Goal: Information Seeking & Learning: Learn about a topic

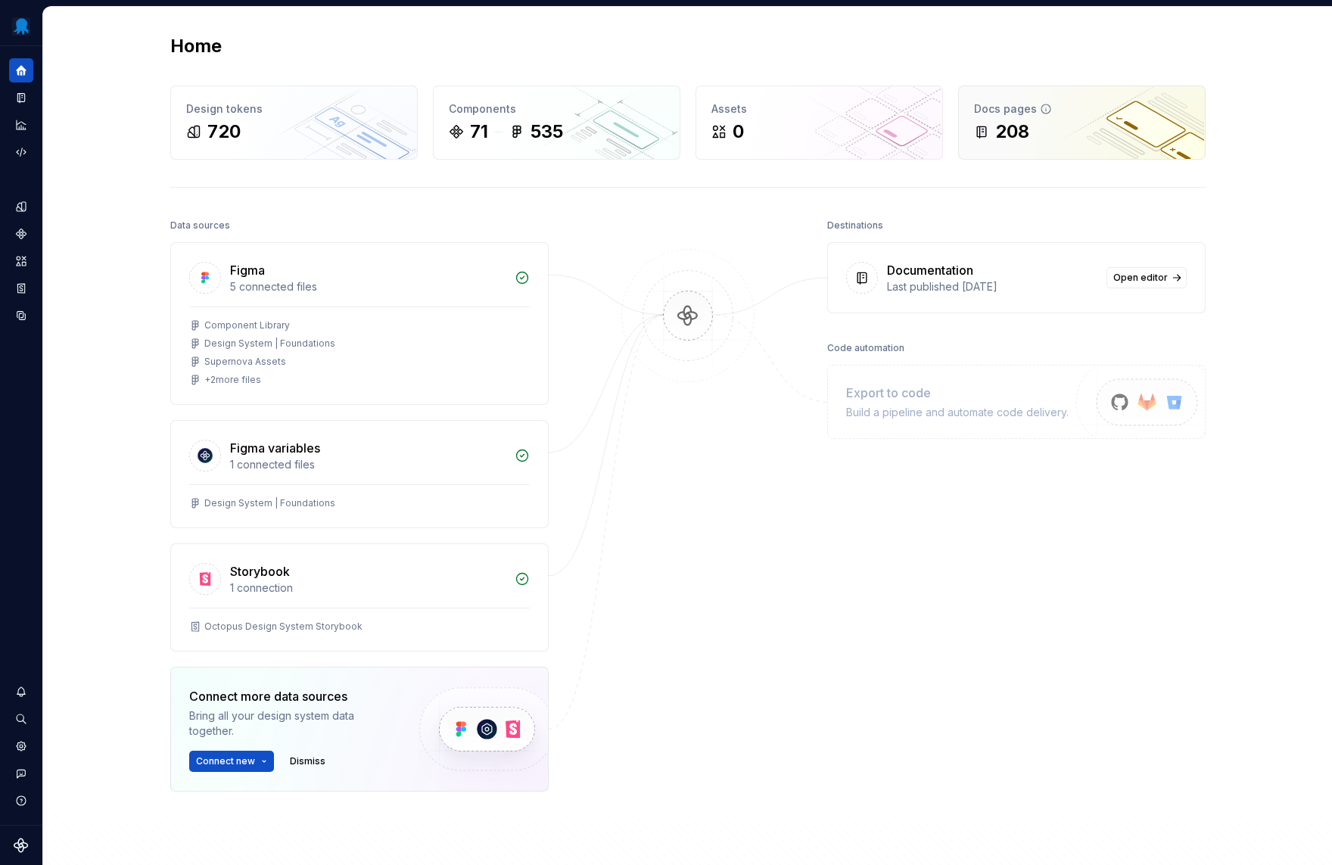
click at [1021, 117] on div "Docs pages 208" at bounding box center [1082, 122] width 246 height 73
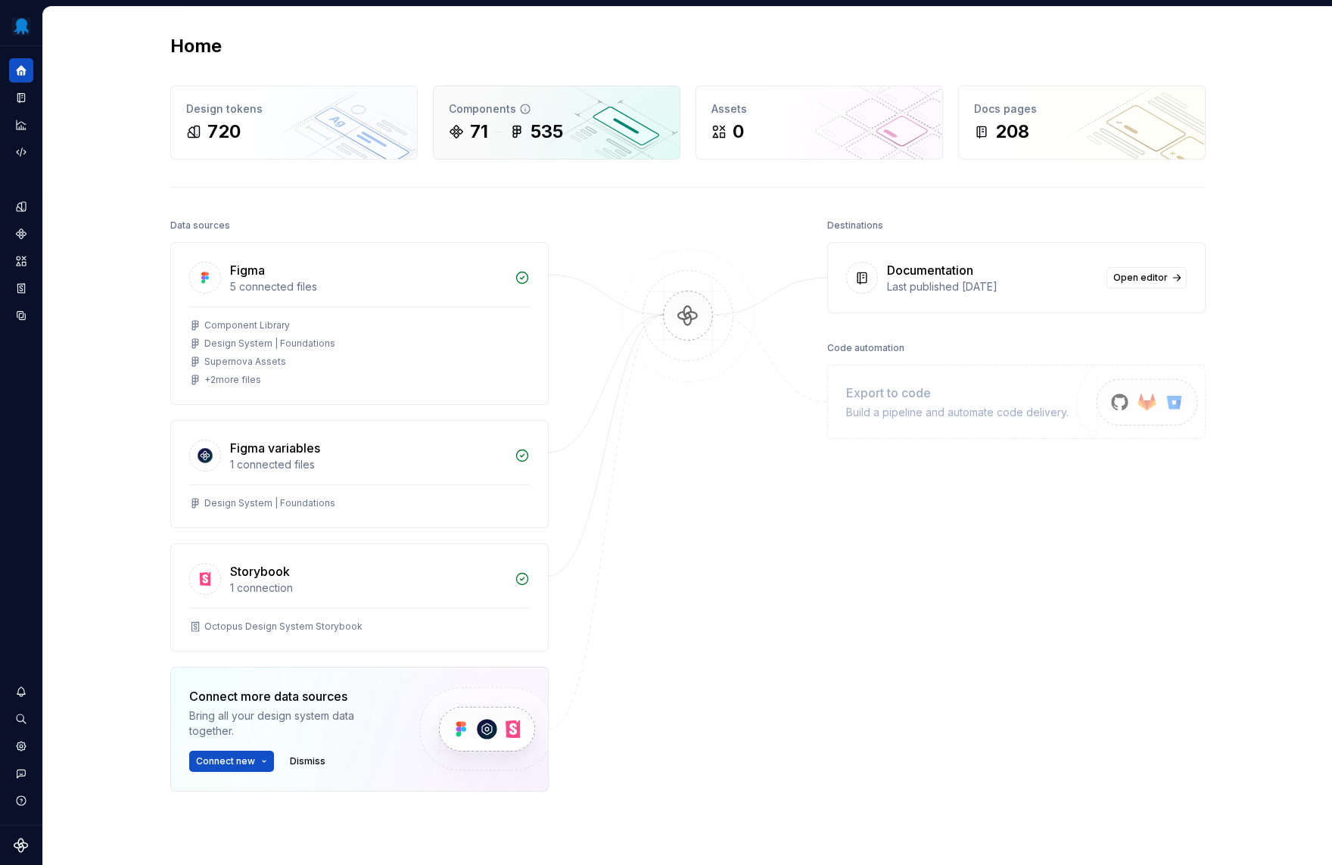
click at [522, 125] on div "535" at bounding box center [536, 132] width 54 height 24
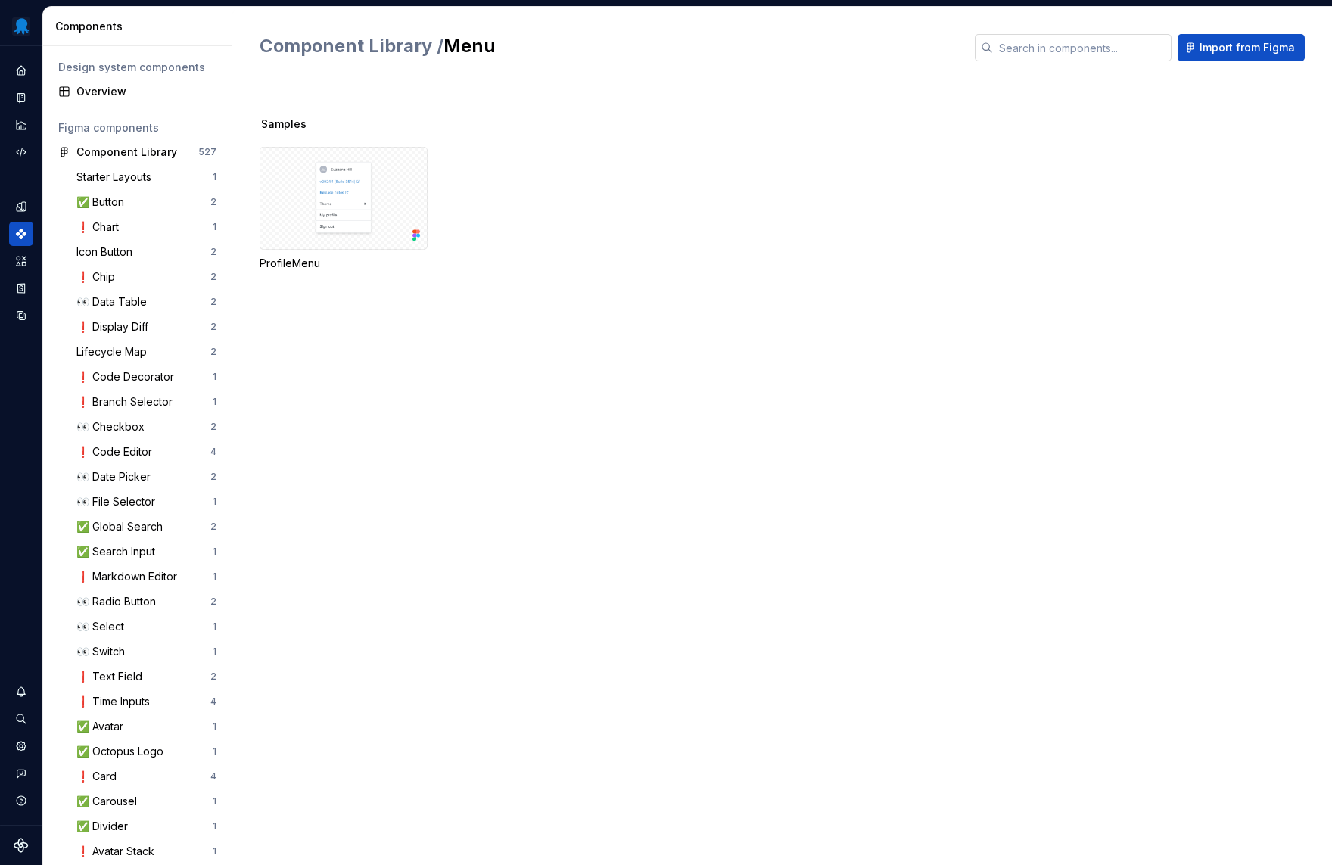
click at [1078, 44] on input "text" at bounding box center [1082, 47] width 179 height 27
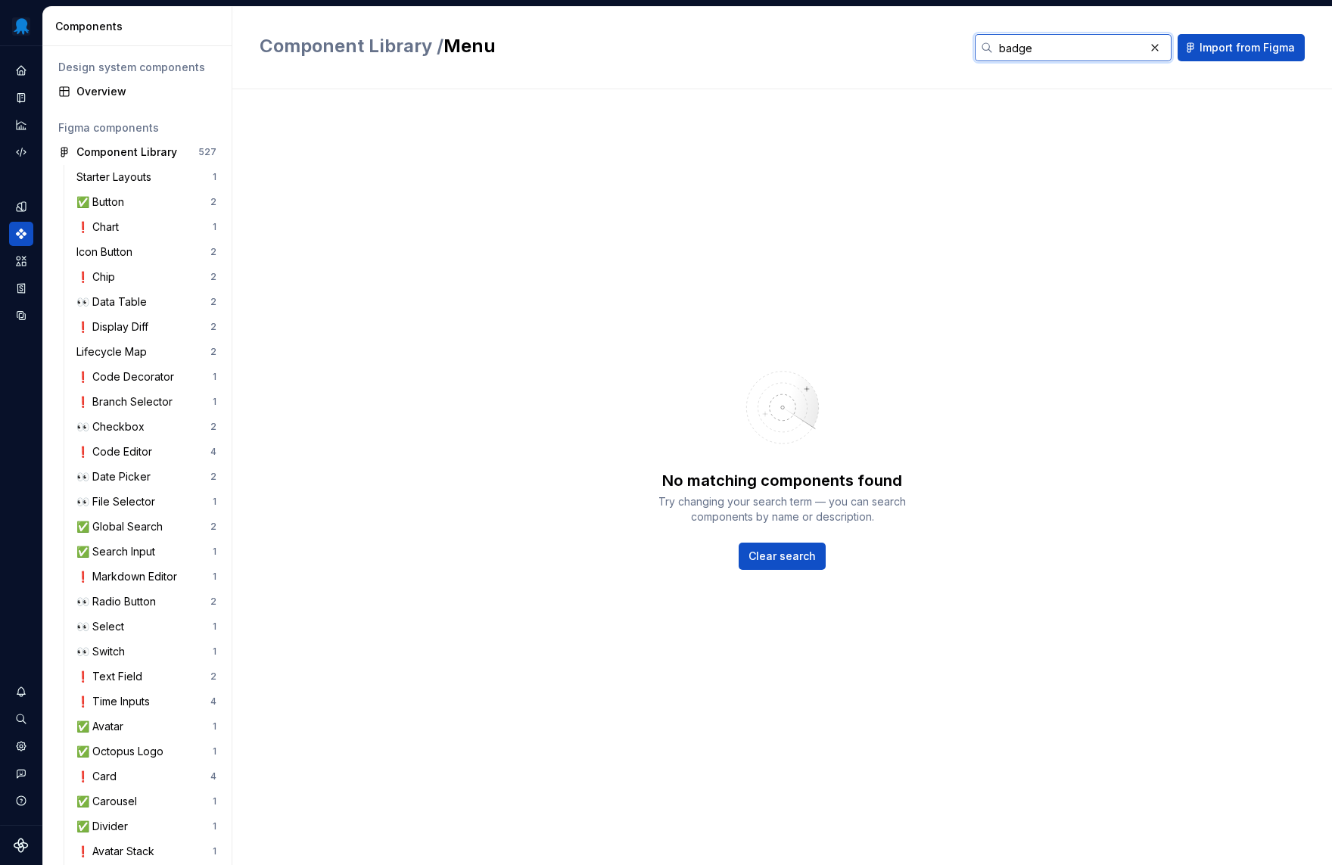
type input "badge"
click at [779, 553] on span "Clear search" at bounding box center [782, 556] width 67 height 15
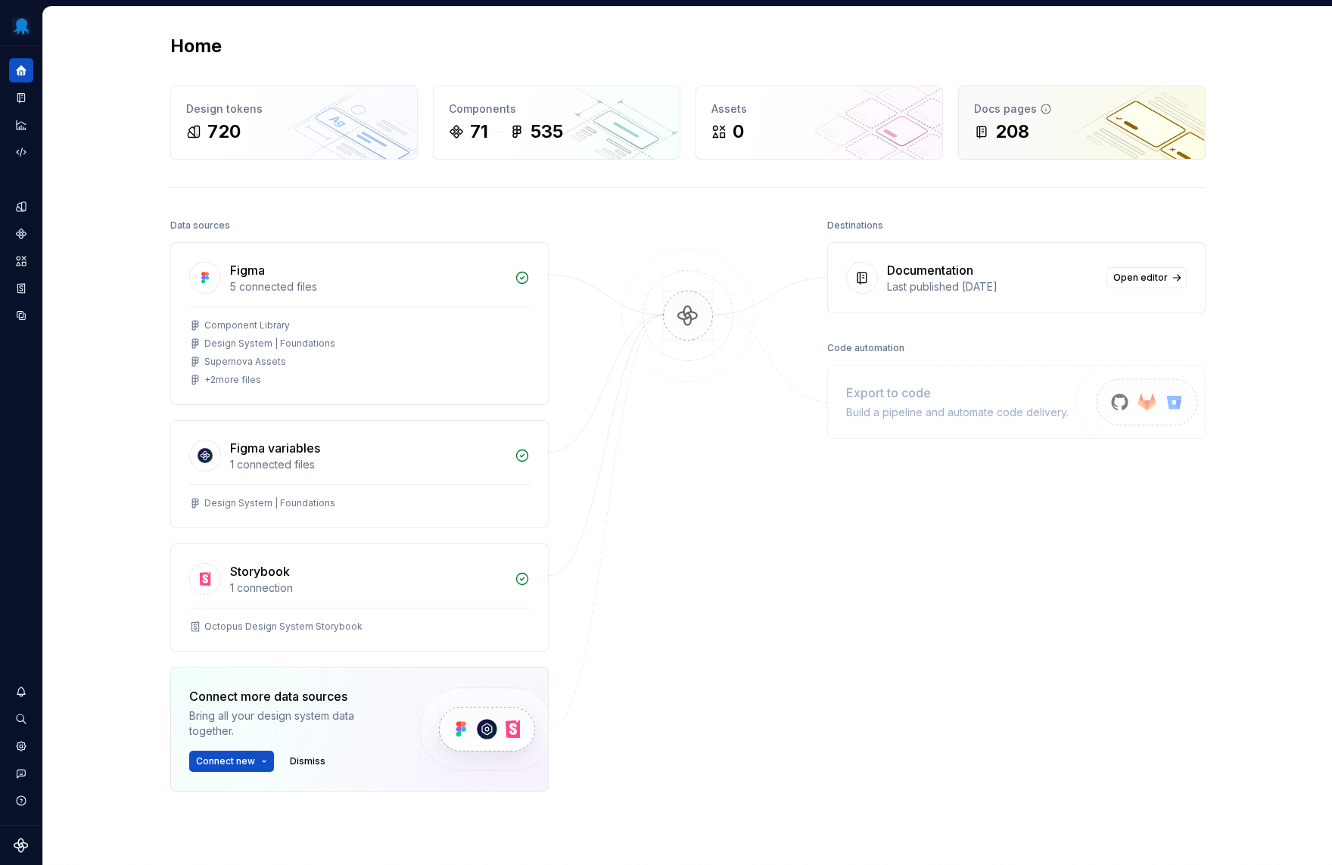
click at [1051, 124] on div "208" at bounding box center [1082, 132] width 216 height 24
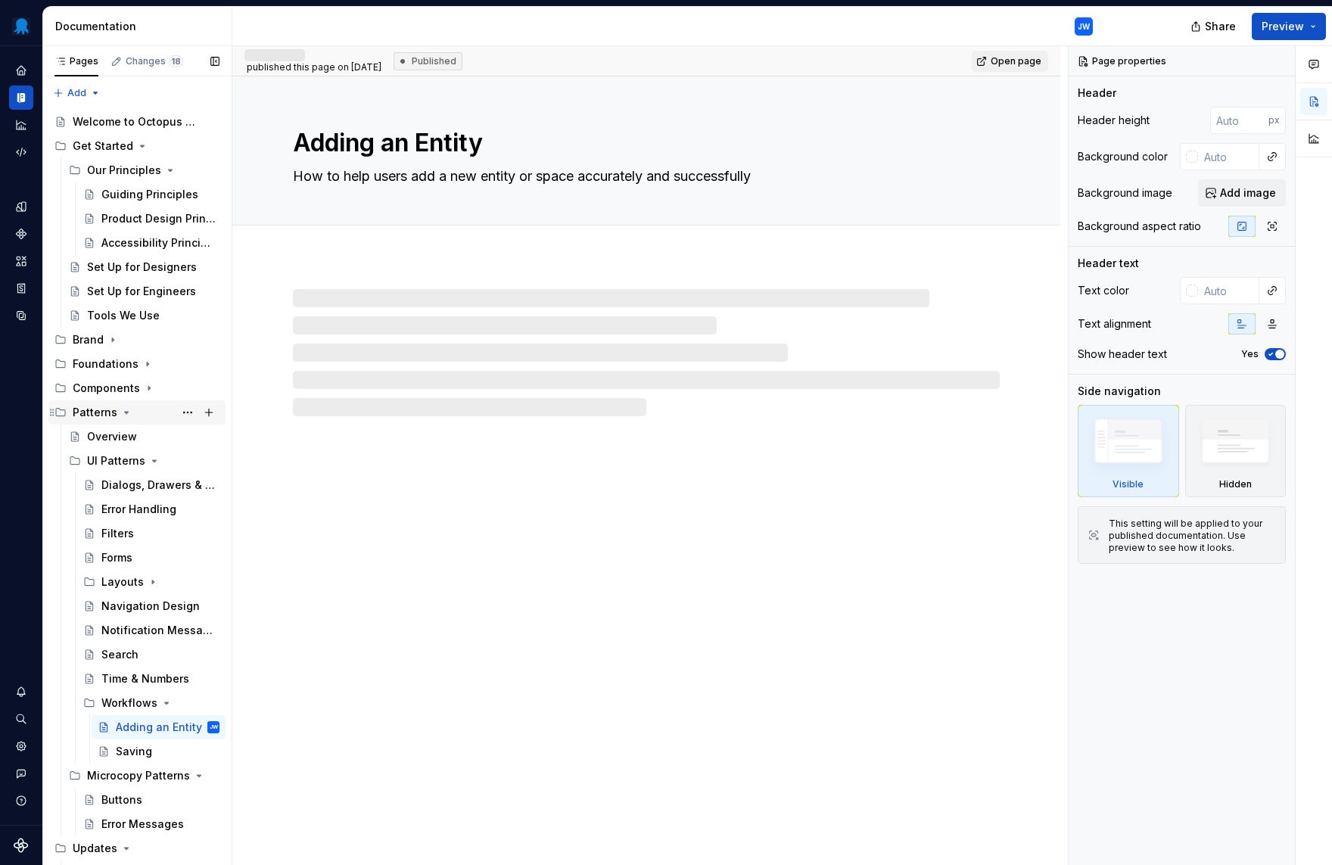
click at [120, 409] on icon "Page tree" at bounding box center [126, 413] width 12 height 12
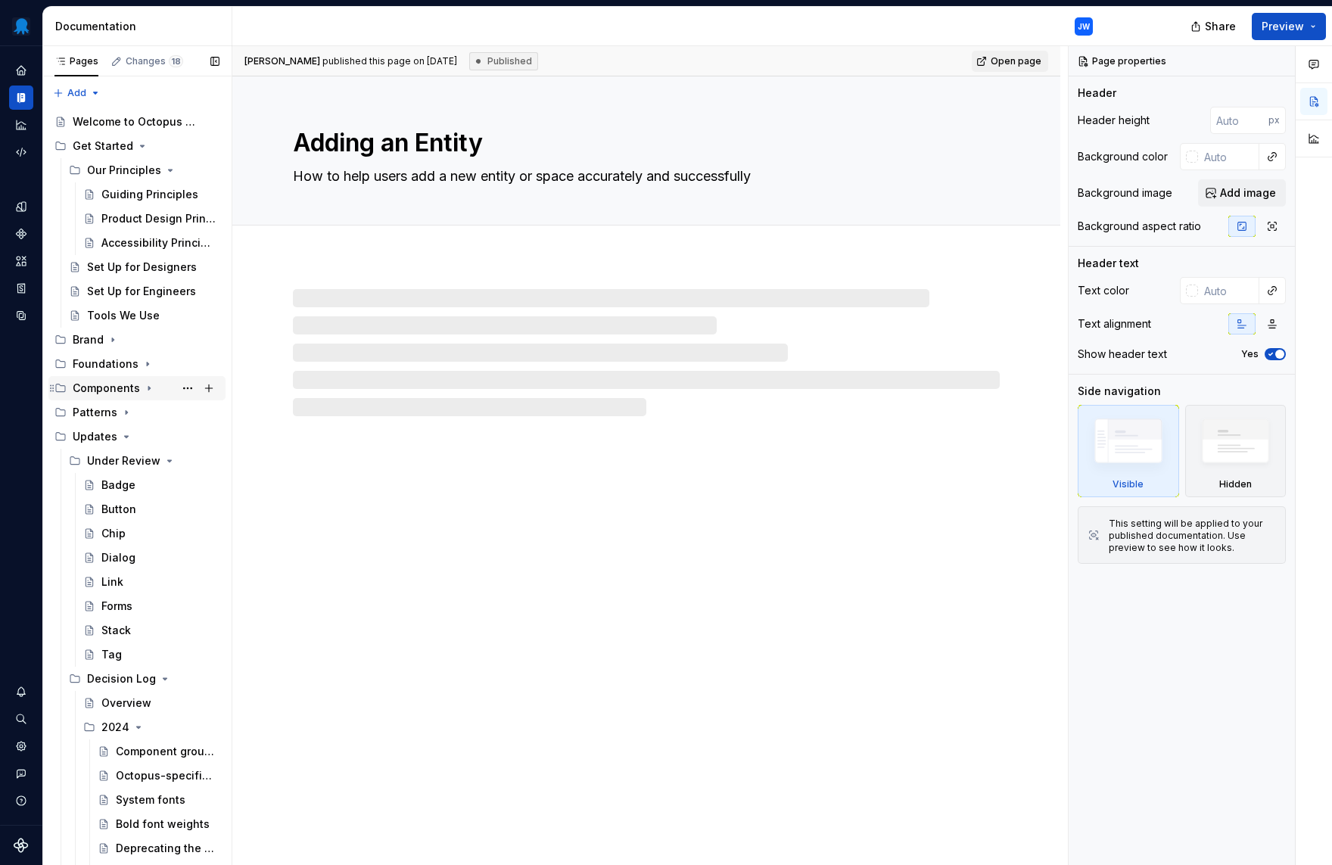
click at [151, 386] on icon "Page tree" at bounding box center [149, 388] width 12 height 12
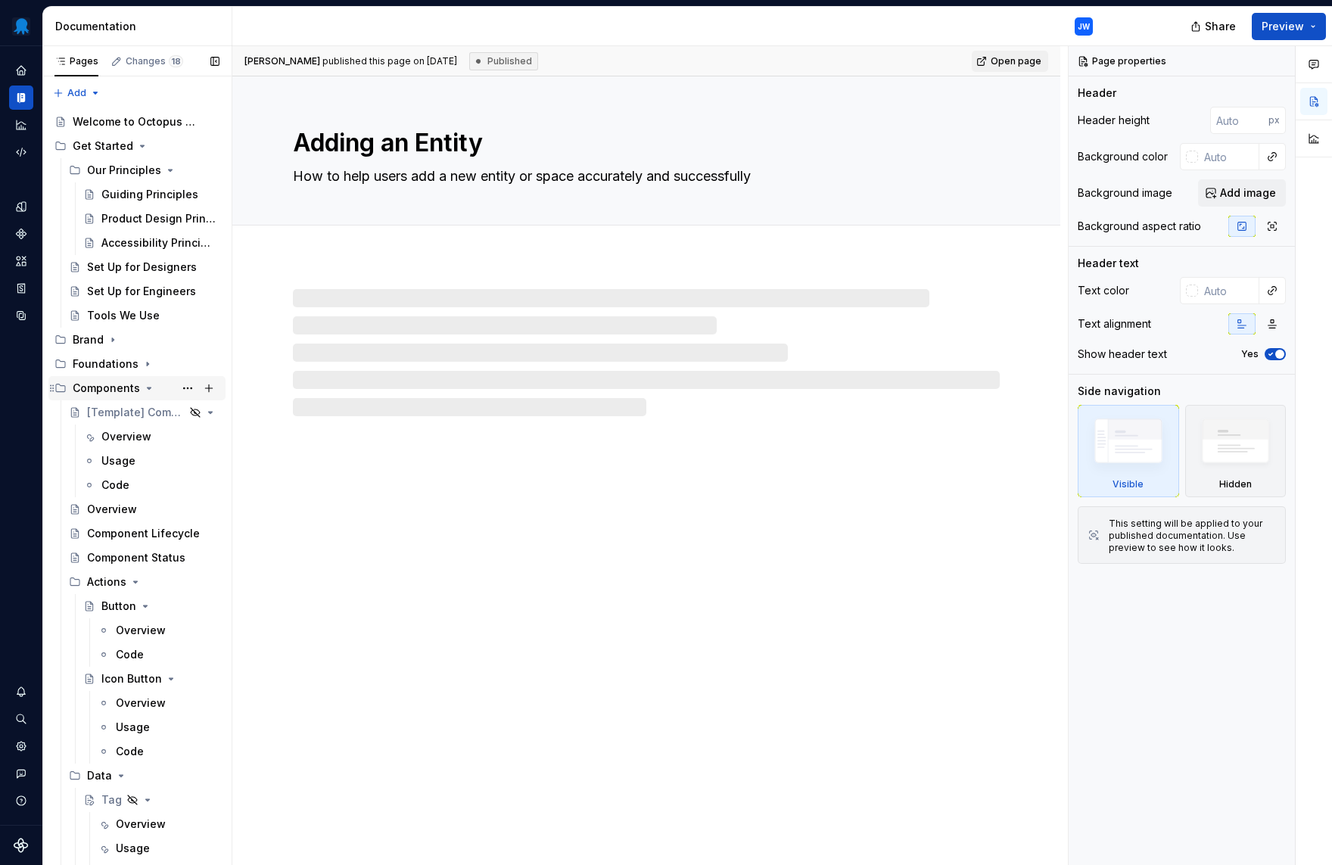
click at [150, 386] on icon "Page tree" at bounding box center [149, 388] width 12 height 12
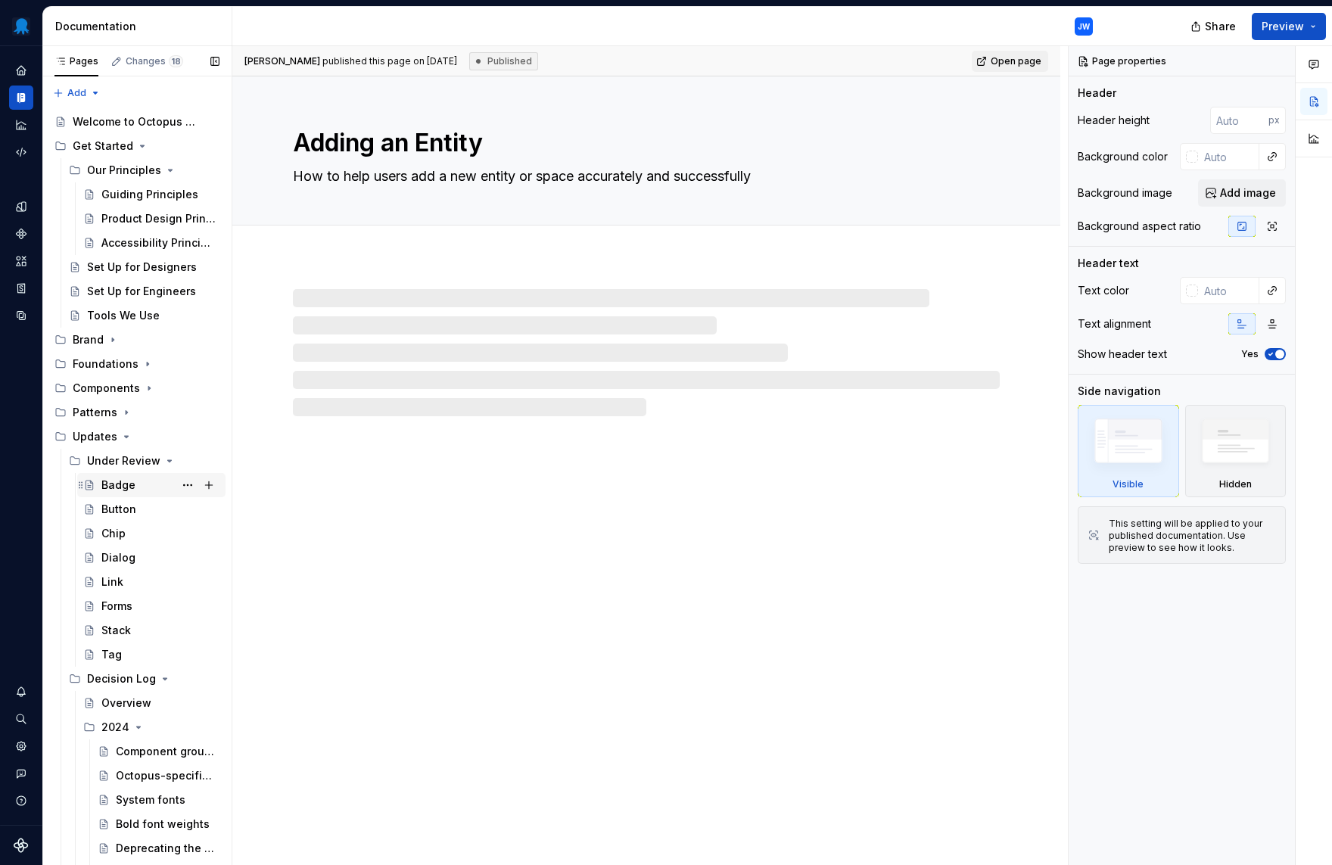
click at [126, 480] on div "Badge" at bounding box center [118, 485] width 34 height 15
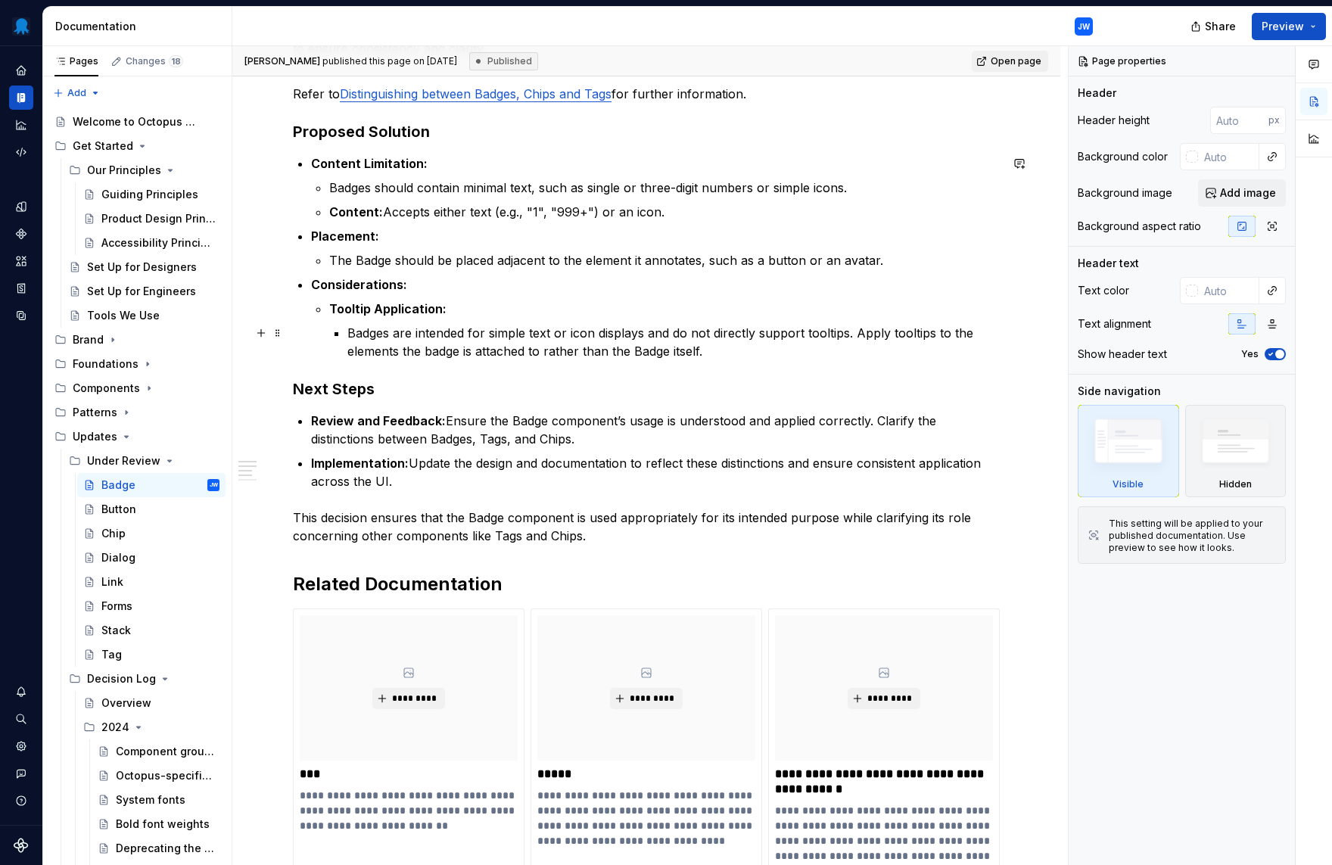
scroll to position [821, 0]
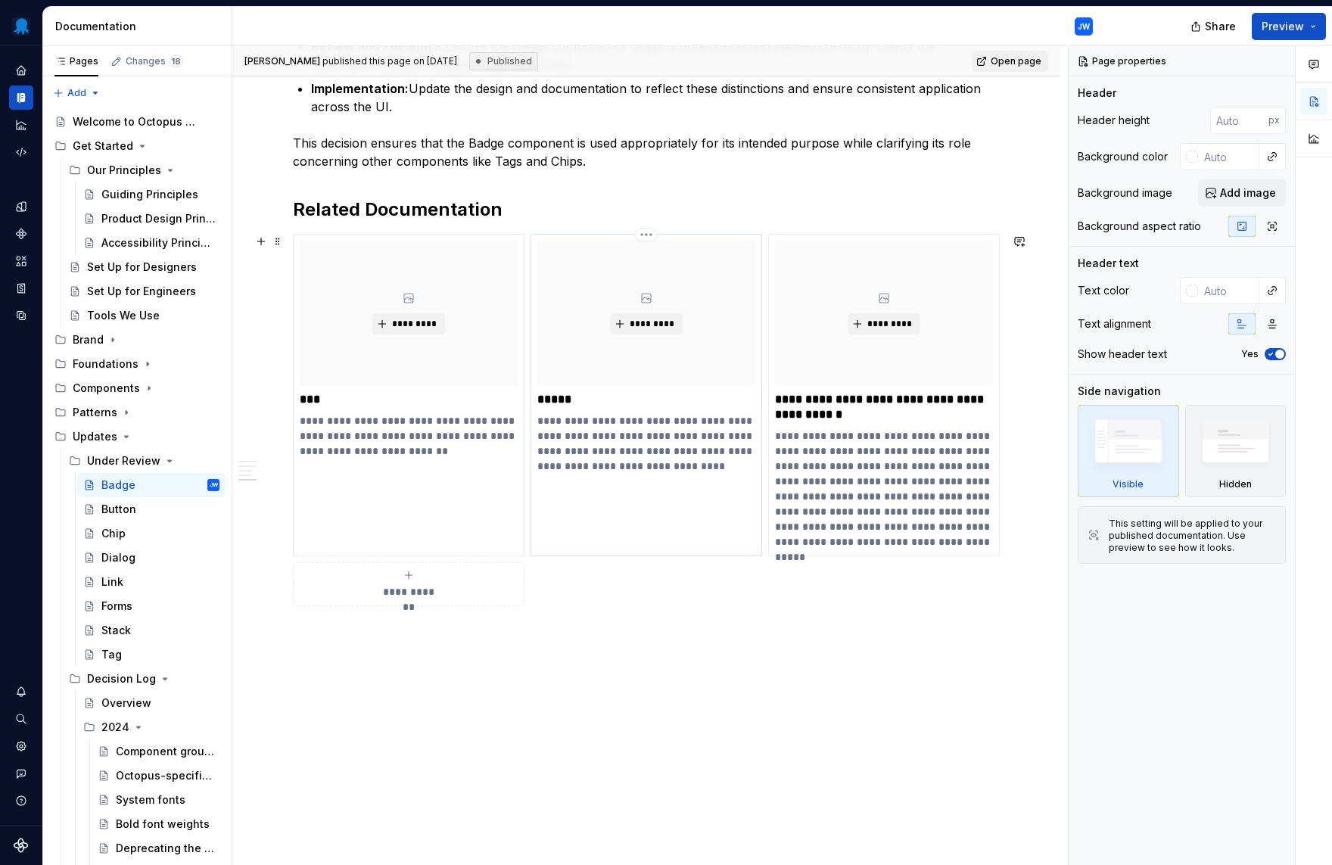
click at [587, 408] on div "**********" at bounding box center [646, 357] width 218 height 233
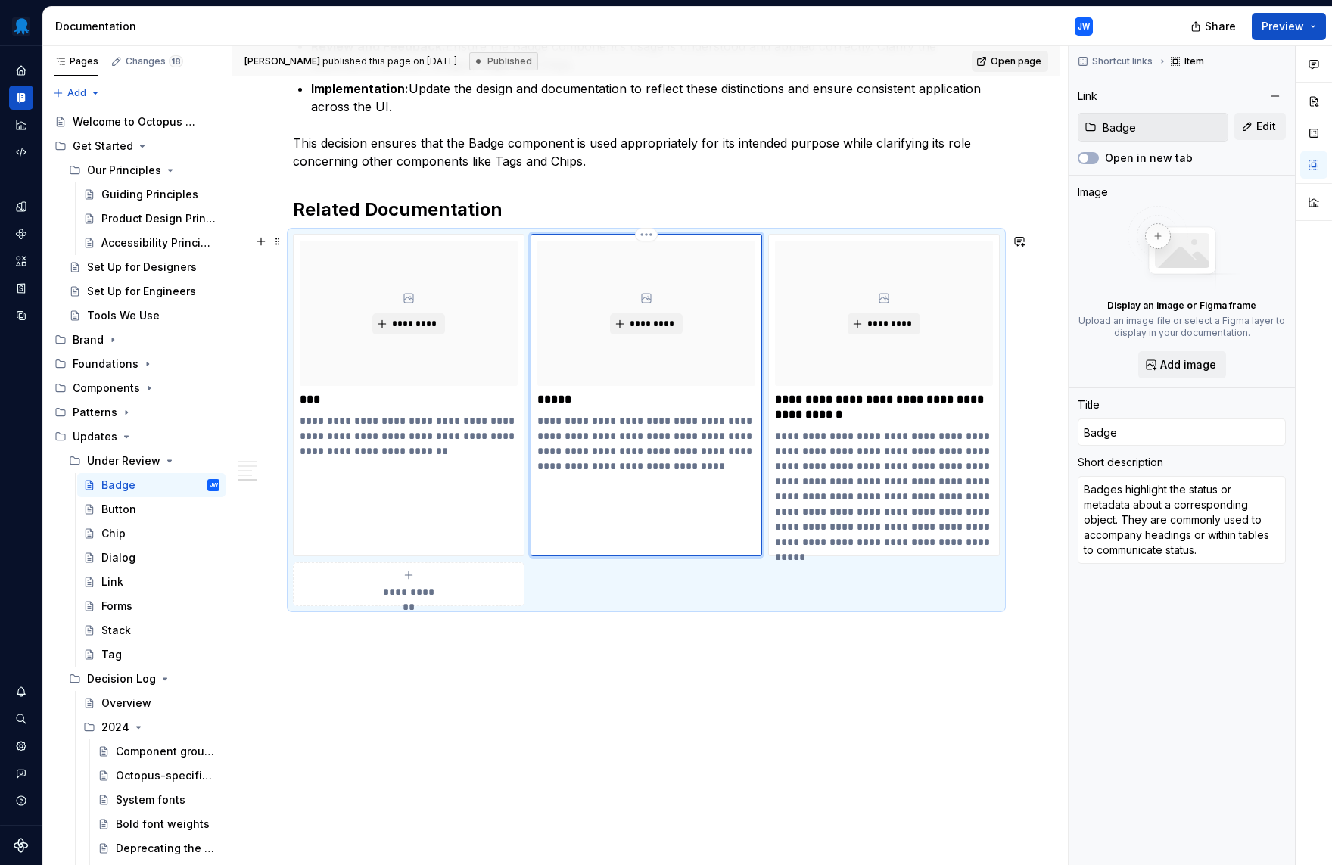
click at [591, 418] on p "**********" at bounding box center [646, 443] width 218 height 61
click at [600, 671] on div "Context The Badge component is designed to display a small, unobtrusive label o…" at bounding box center [646, 161] width 828 height 1447
click at [136, 486] on div "Badge JW" at bounding box center [160, 485] width 118 height 21
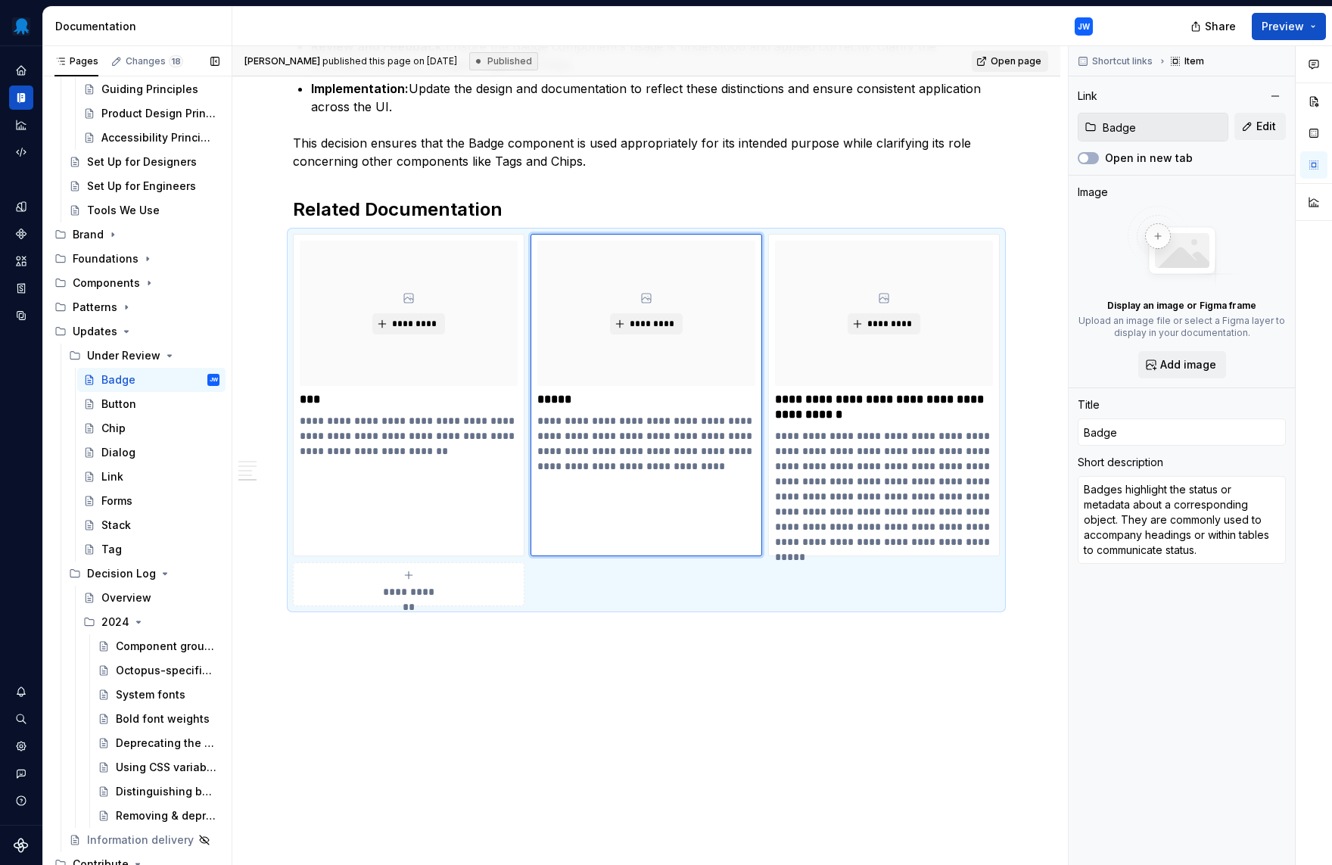
scroll to position [0, 0]
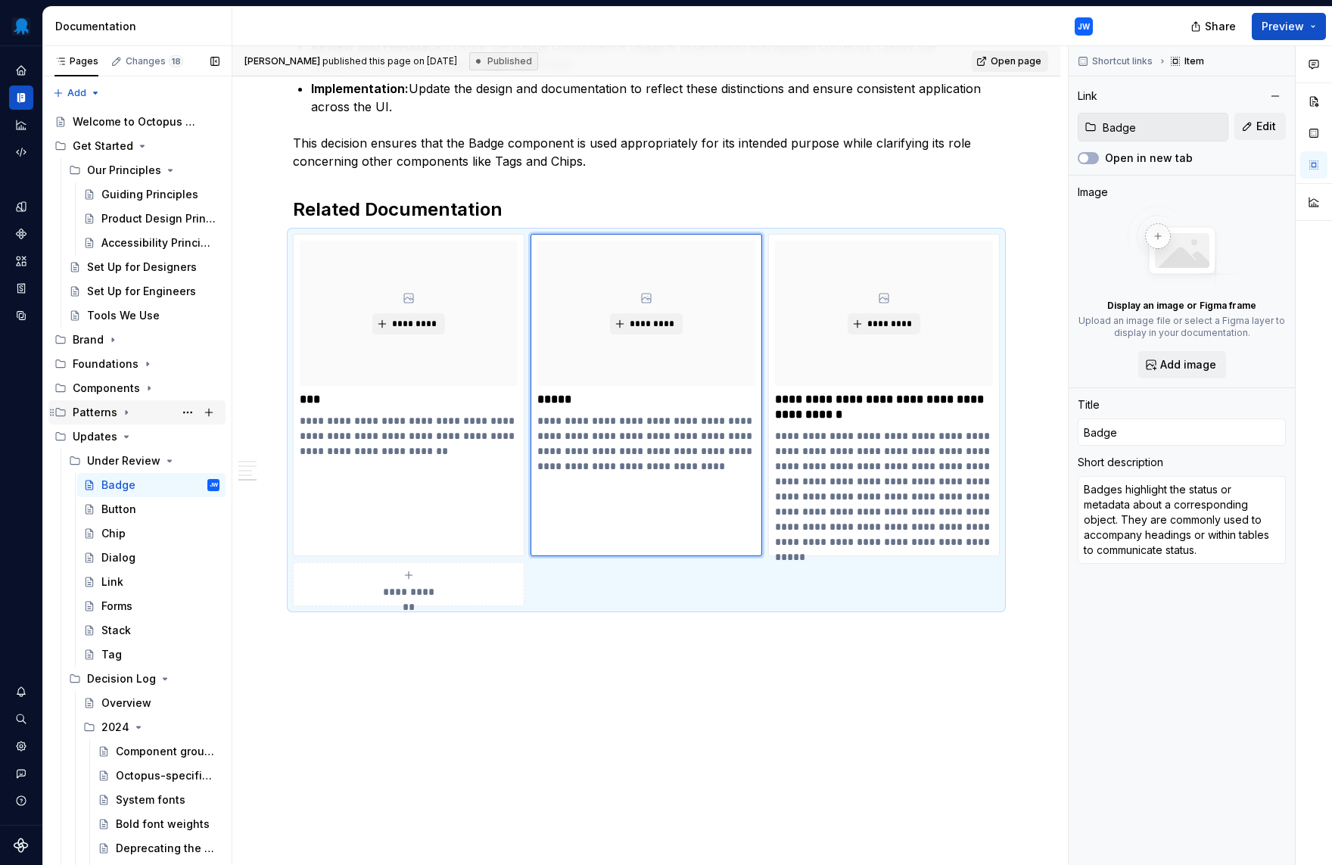
click at [117, 403] on div "Patterns" at bounding box center [146, 412] width 147 height 21
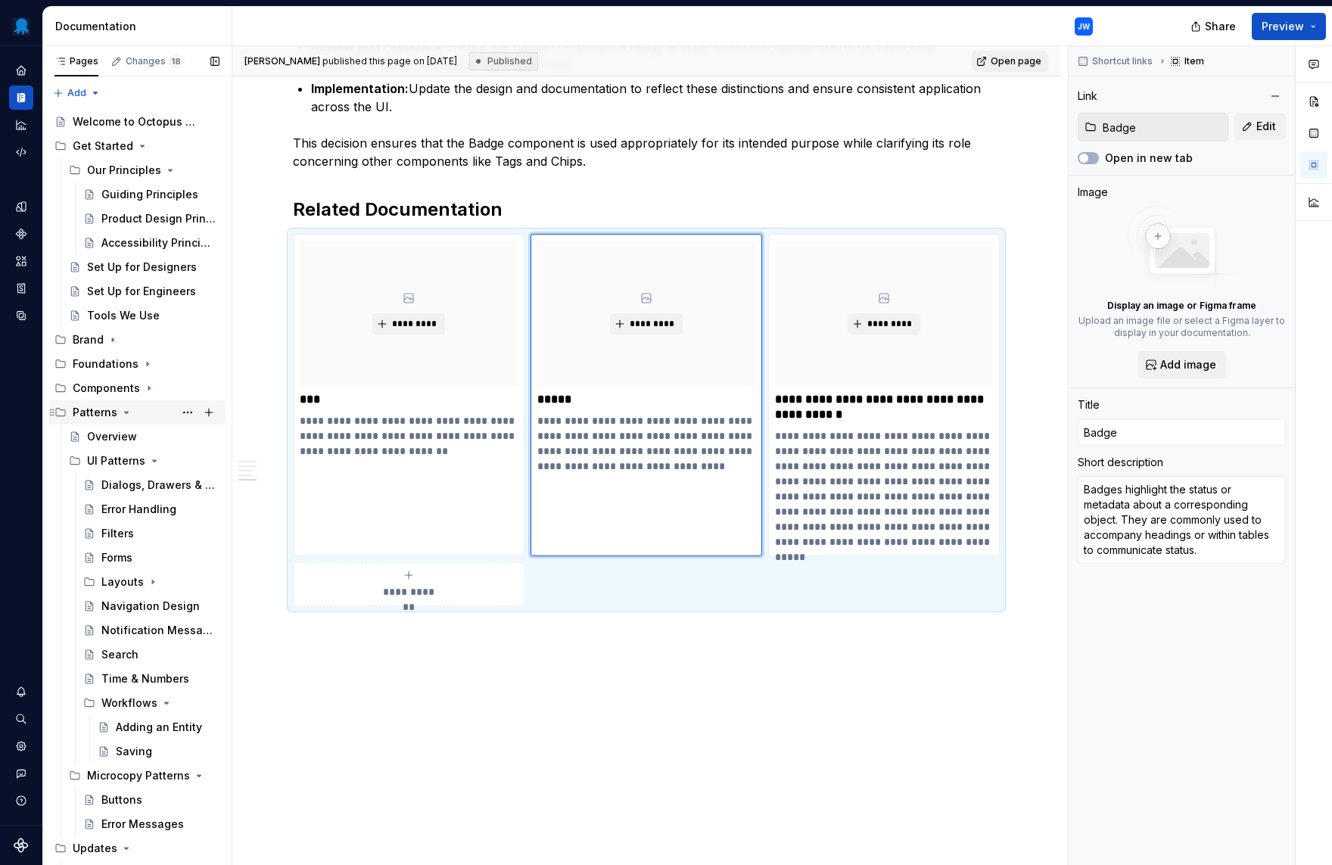
click at [117, 403] on div "Patterns" at bounding box center [146, 412] width 147 height 21
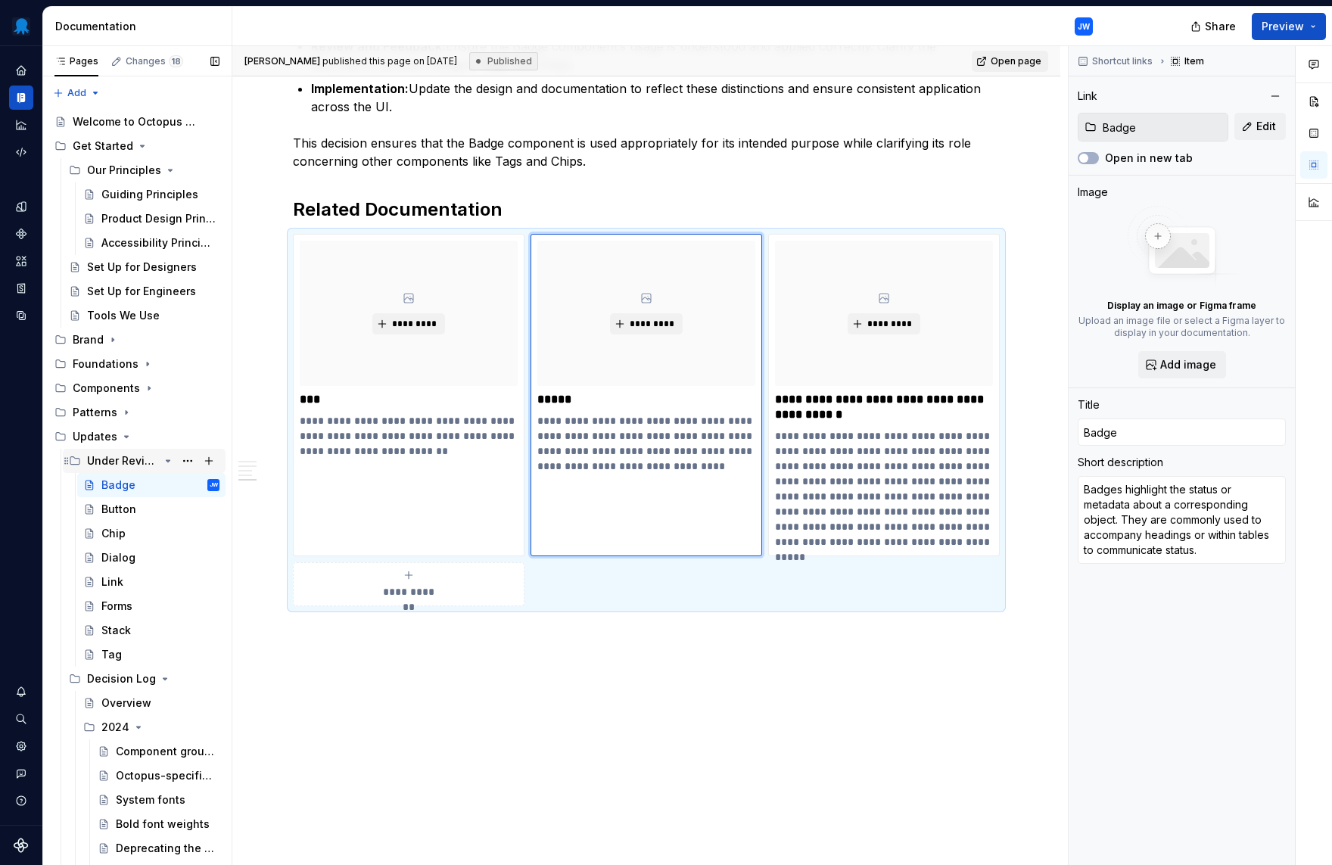
click at [149, 463] on div "Under Review" at bounding box center [123, 460] width 72 height 15
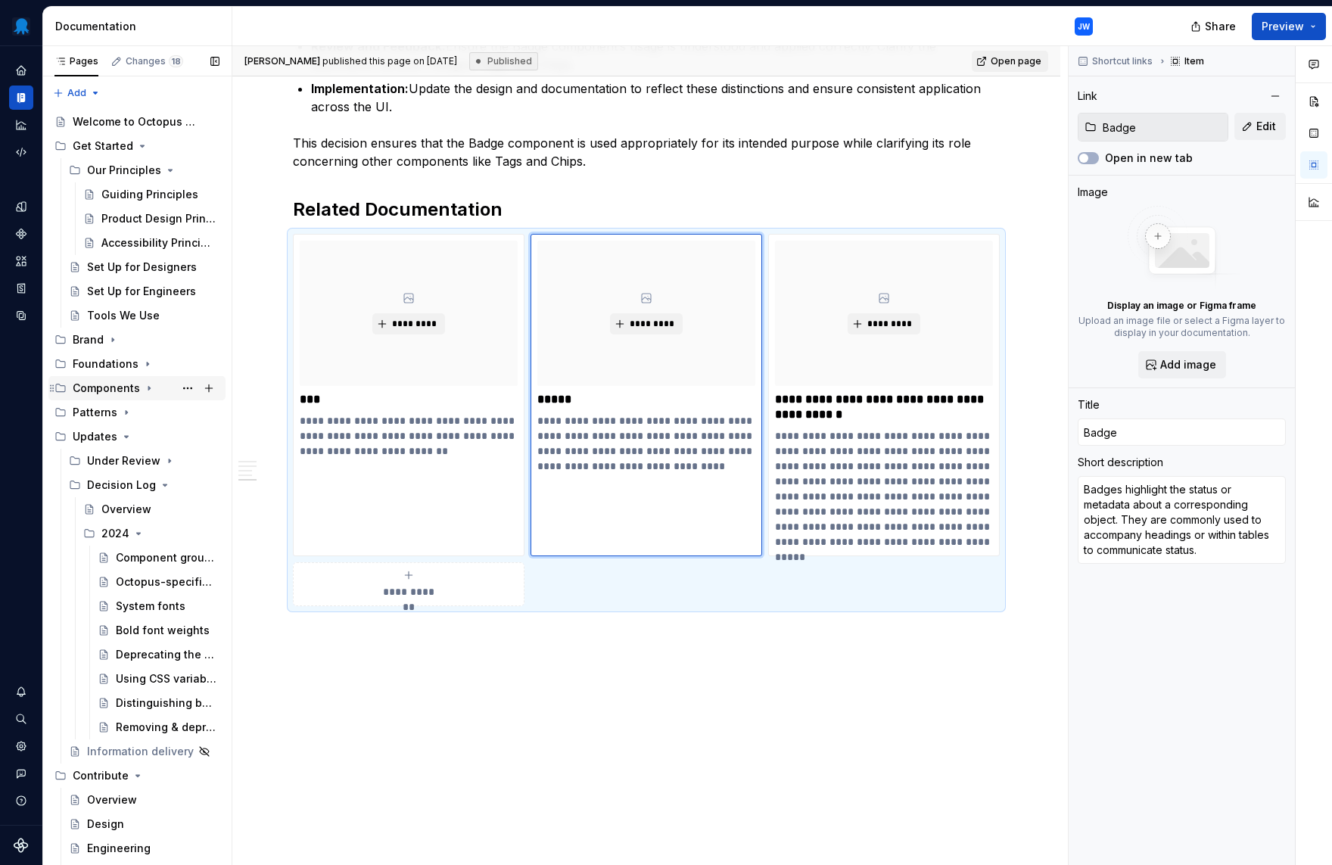
click at [147, 383] on icon "Page tree" at bounding box center [149, 388] width 12 height 12
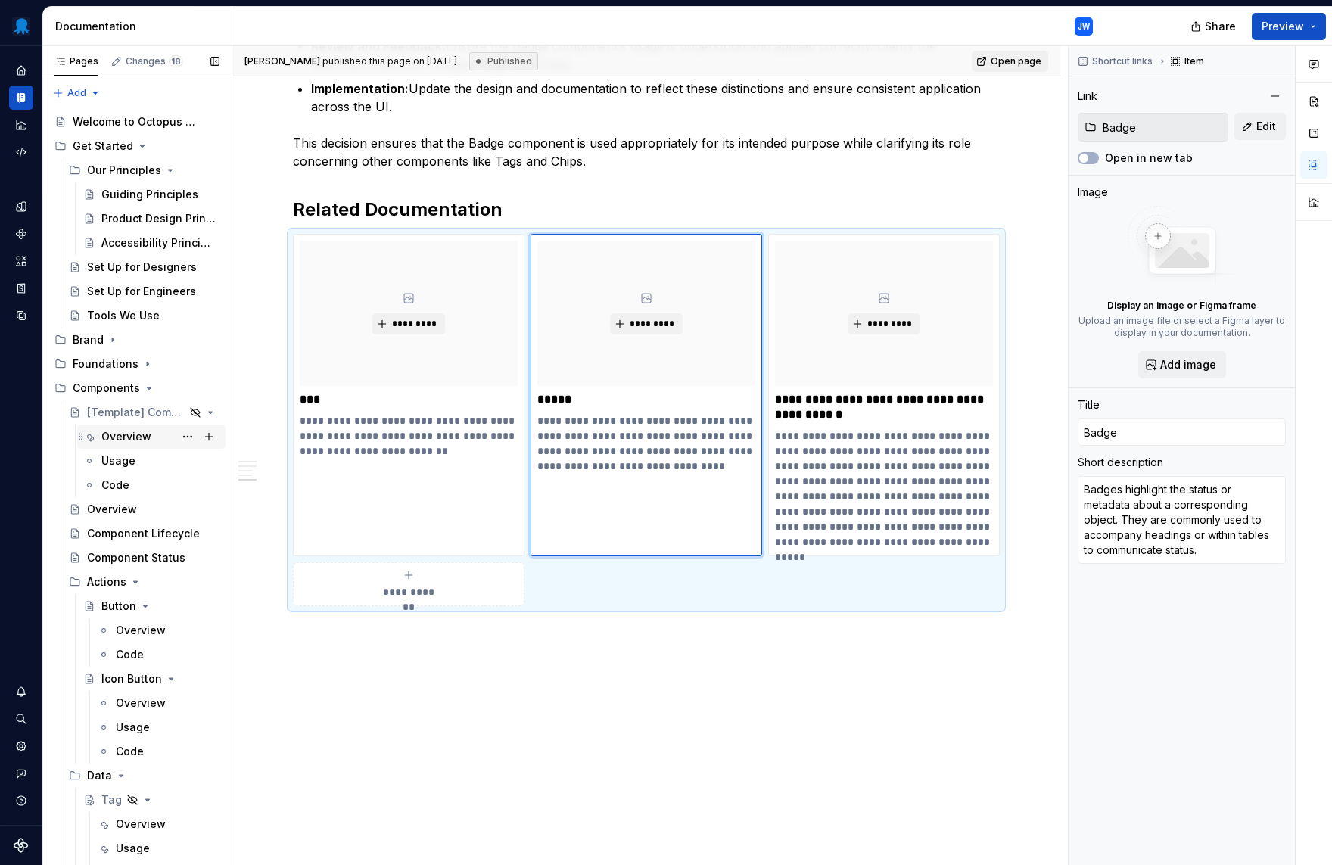
click at [140, 432] on div "Overview" at bounding box center [126, 436] width 50 height 15
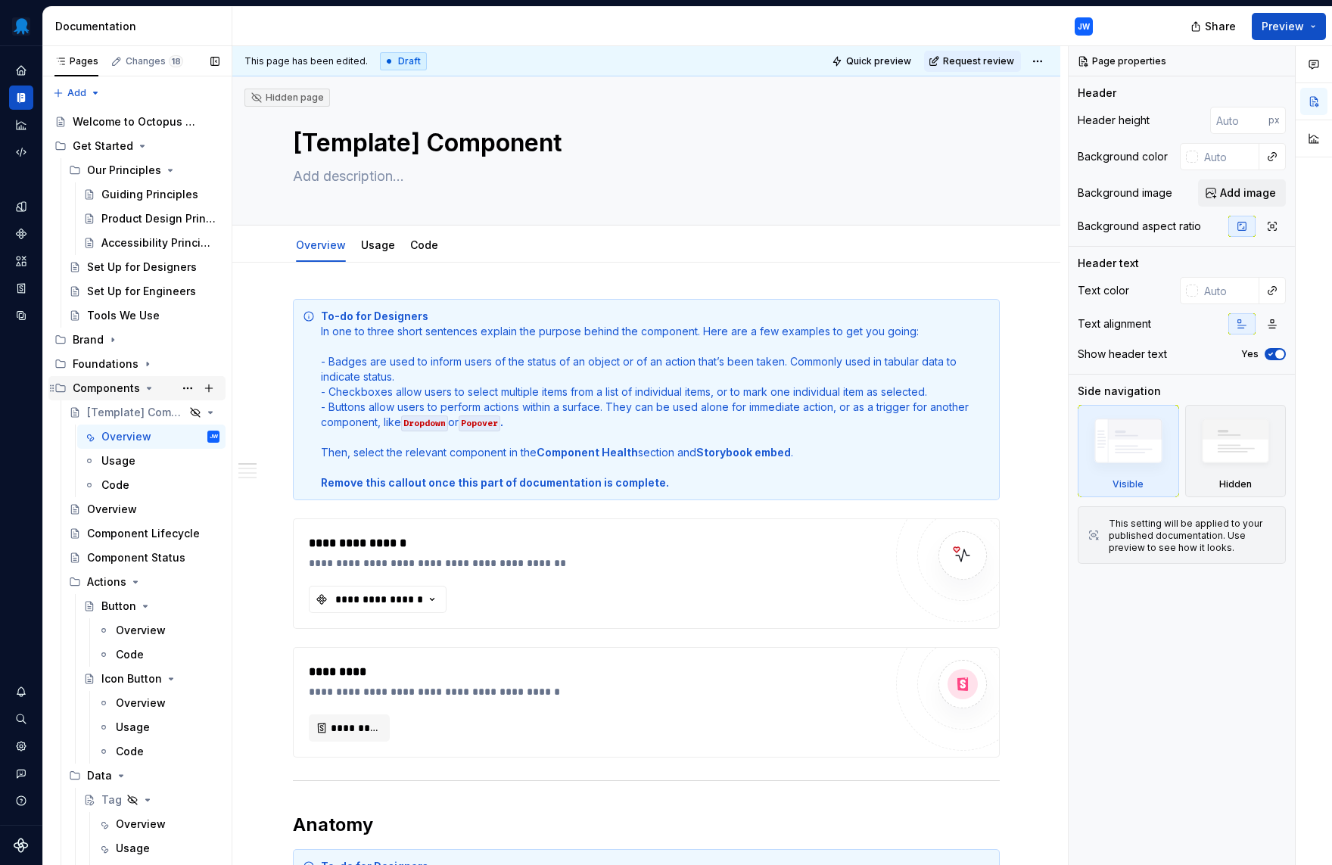
click at [148, 386] on icon "Page tree" at bounding box center [149, 388] width 12 height 12
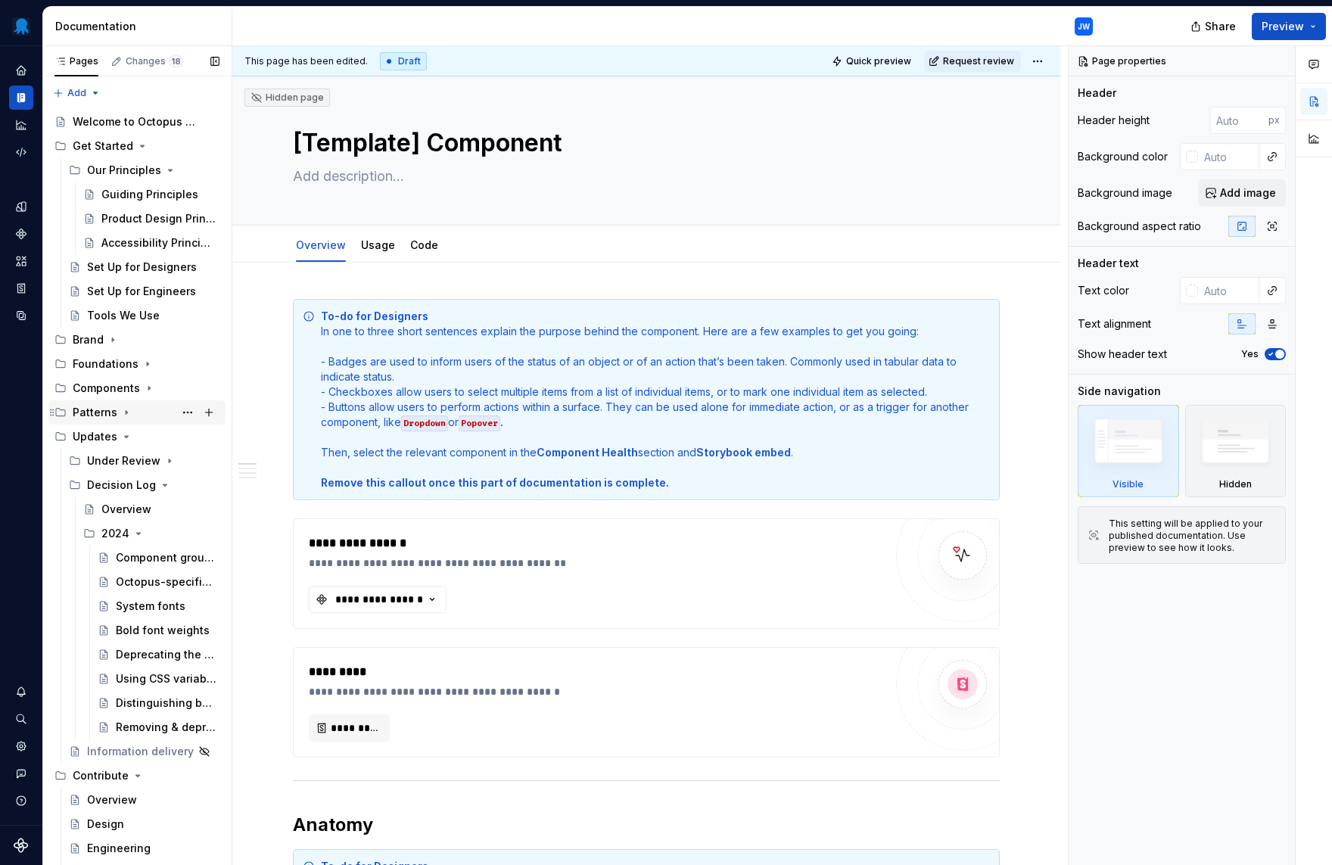
click at [126, 413] on icon "Page tree" at bounding box center [127, 413] width 2 height 4
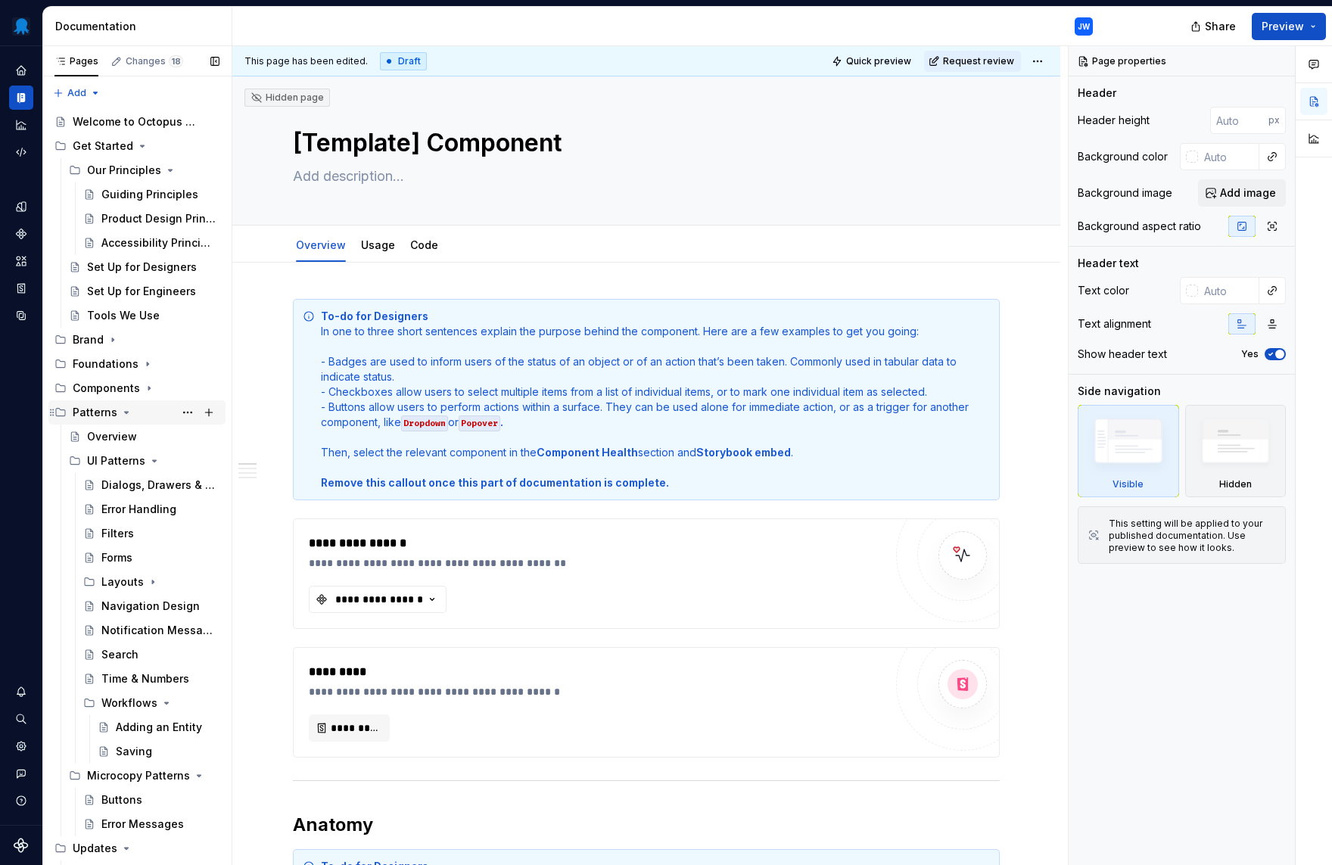
click at [125, 413] on icon "Page tree" at bounding box center [127, 413] width 4 height 2
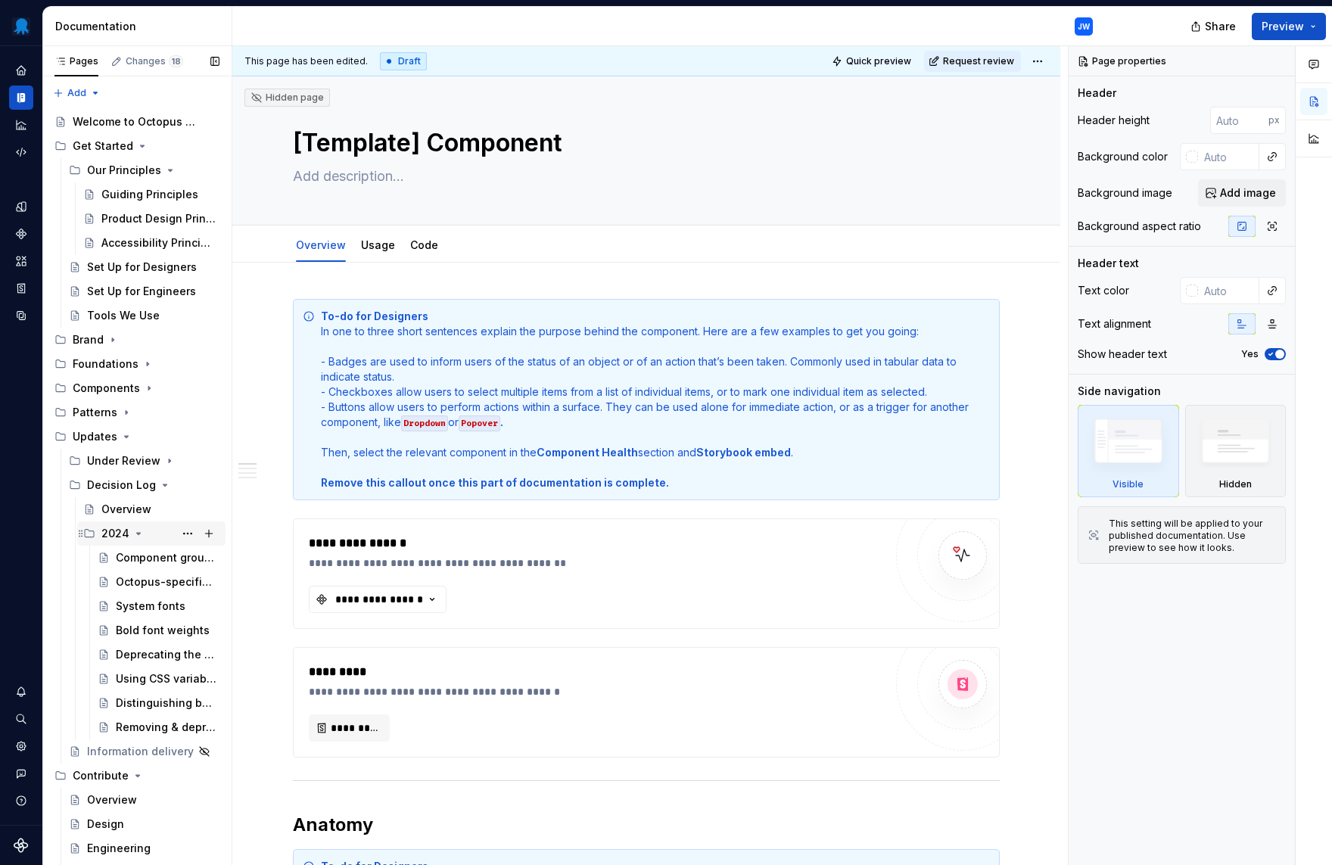
click at [137, 534] on icon "Page tree" at bounding box center [139, 534] width 4 height 2
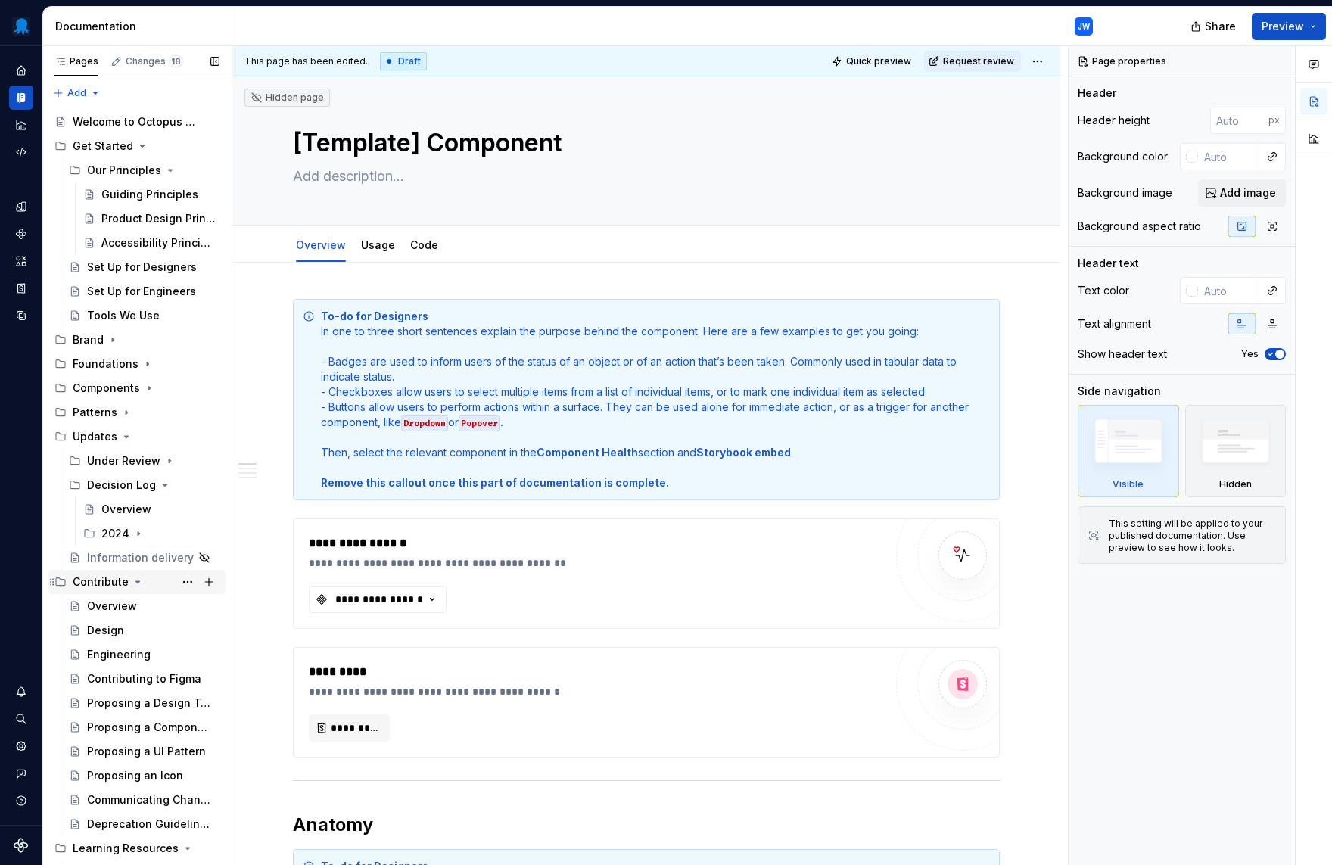
click at [132, 579] on icon "Page tree" at bounding box center [138, 582] width 12 height 12
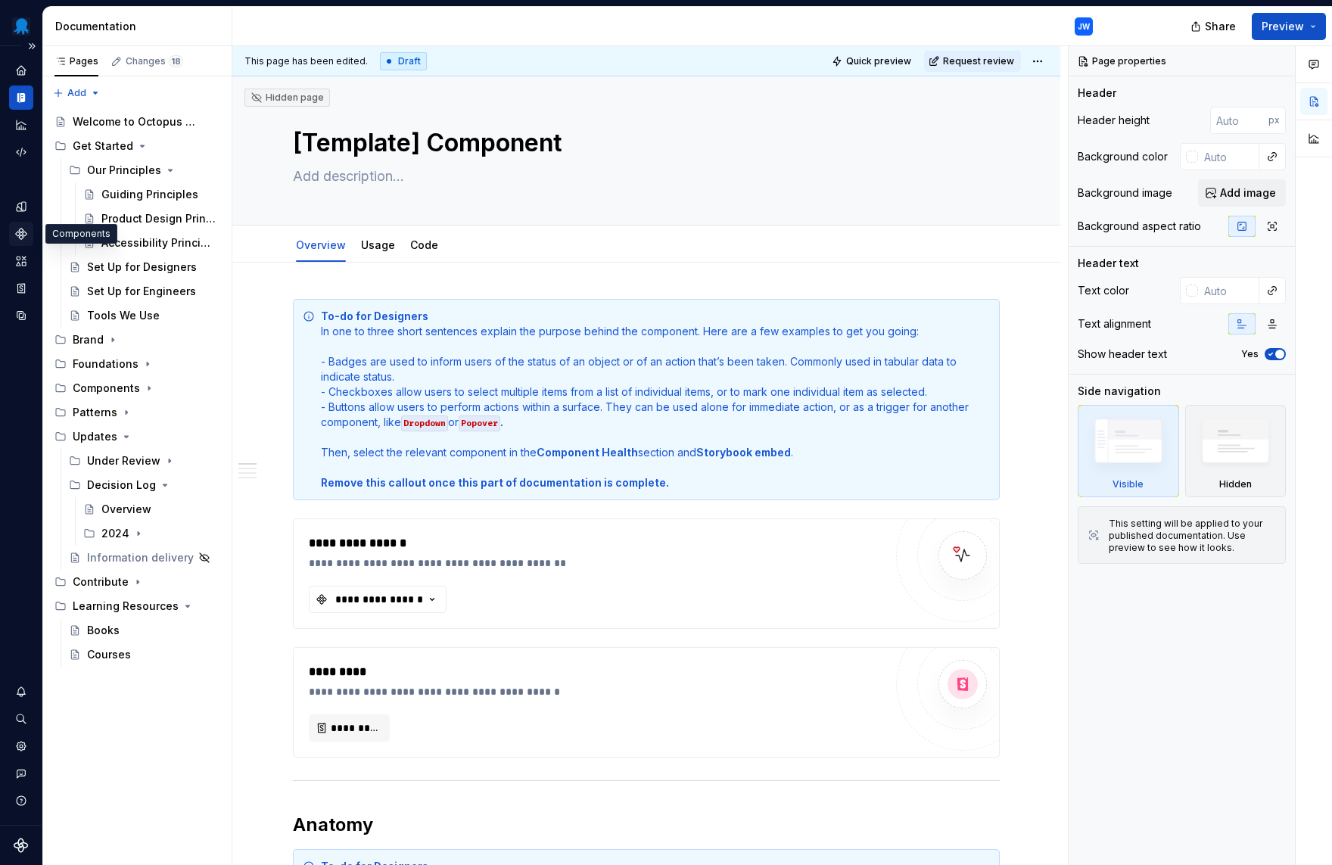
click at [17, 234] on icon "Components" at bounding box center [21, 234] width 10 height 10
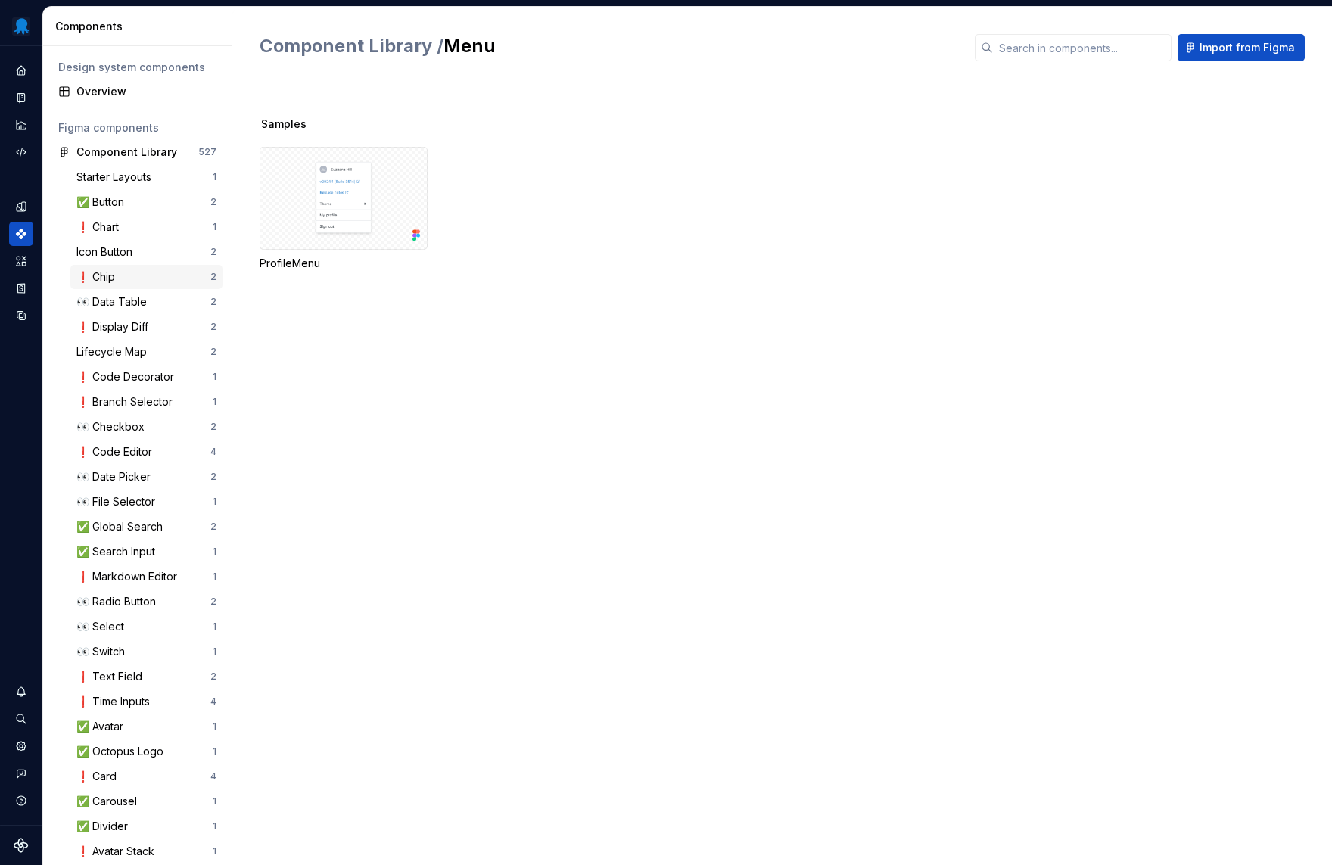
click at [145, 273] on div "❗️ Chip" at bounding box center [143, 276] width 134 height 15
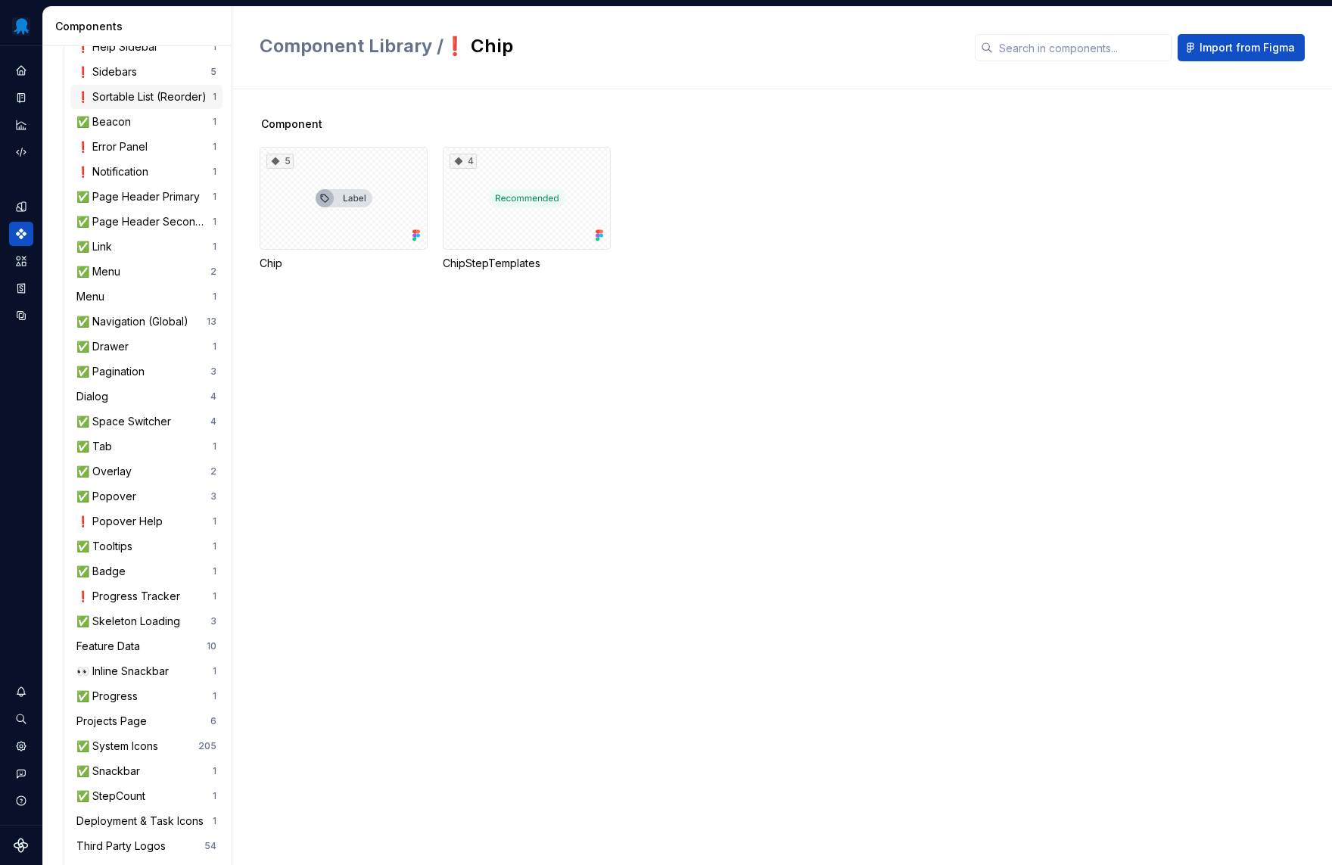
scroll to position [1074, 0]
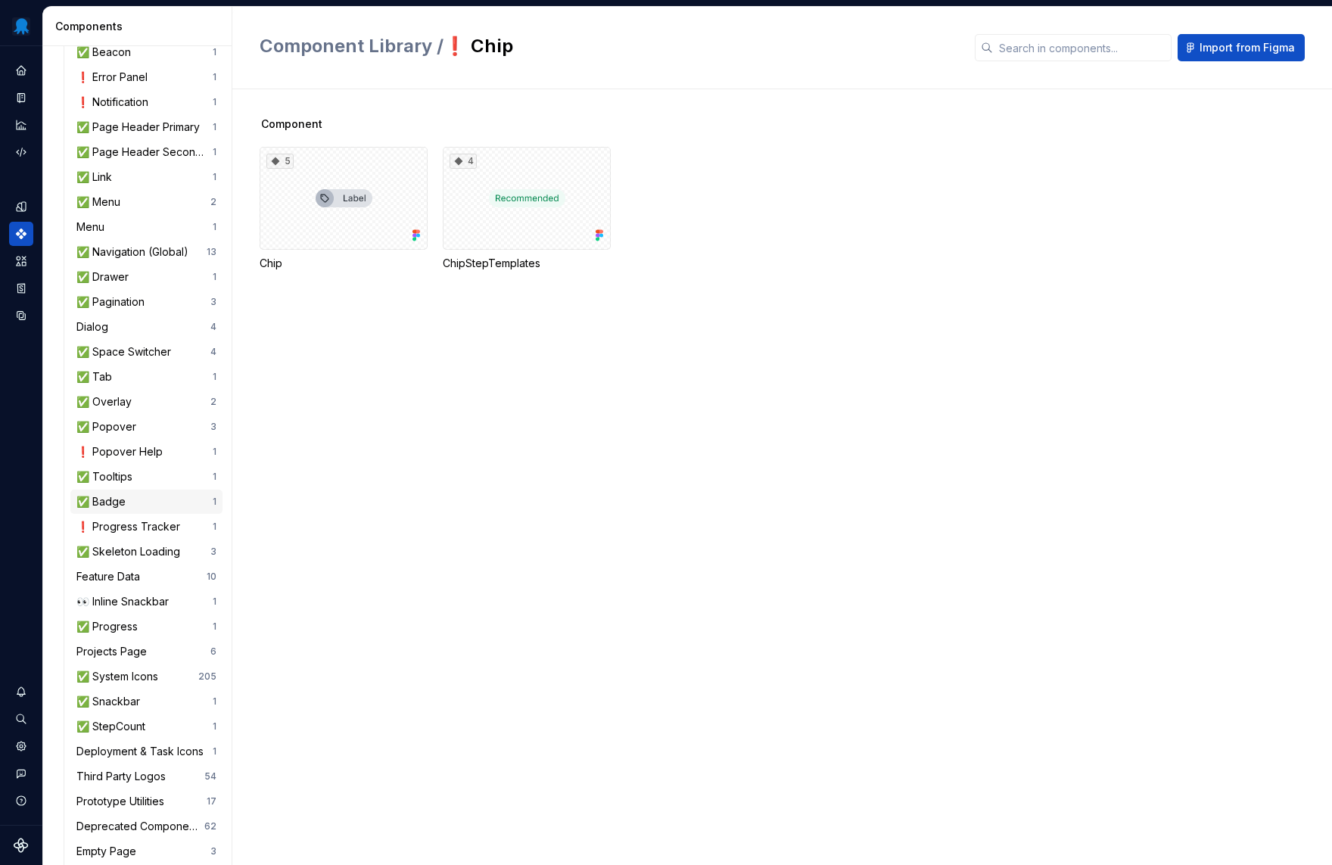
click at [140, 505] on div "✅ Badge" at bounding box center [144, 501] width 136 height 15
click at [343, 230] on div "18" at bounding box center [344, 198] width 168 height 103
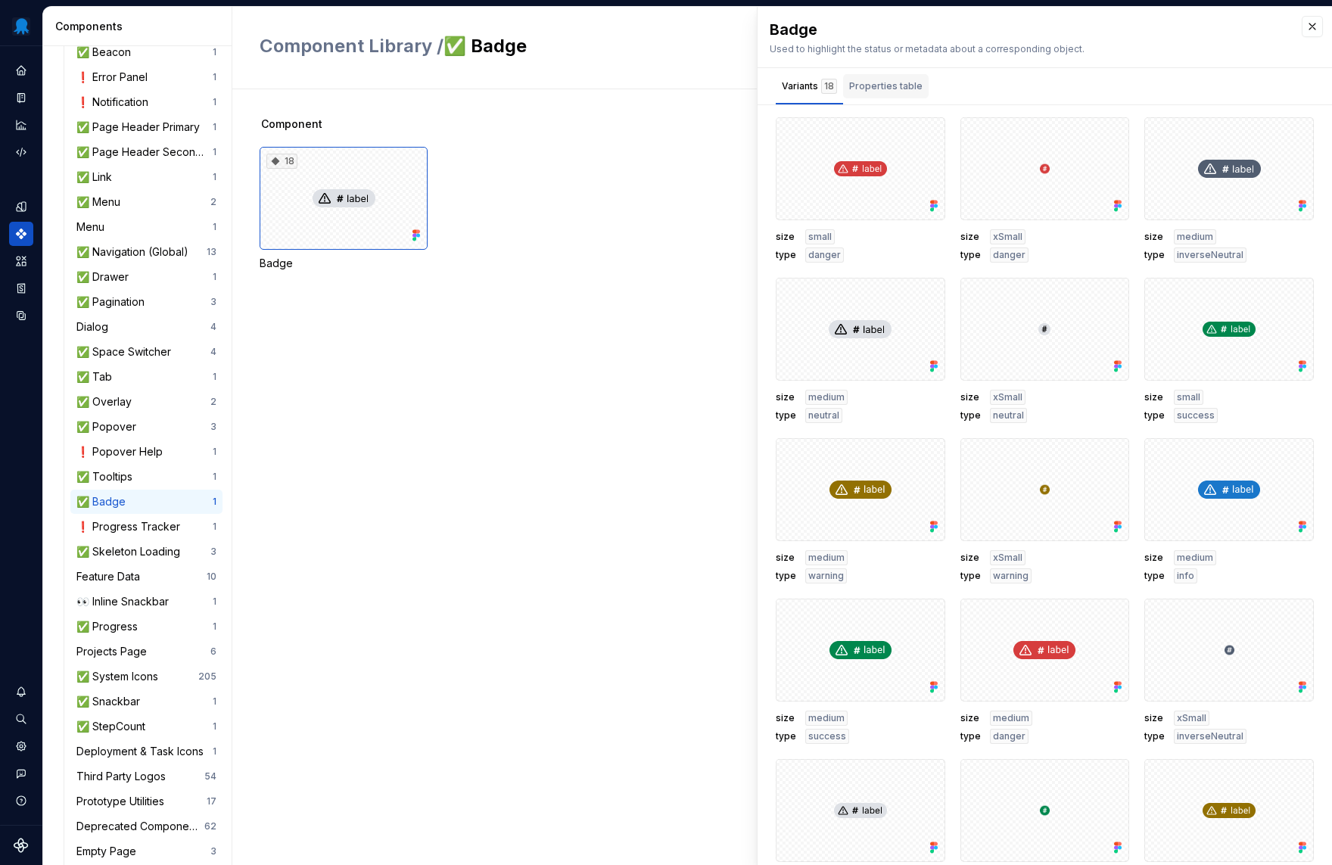
click at [885, 87] on div "Properties table" at bounding box center [885, 86] width 73 height 15
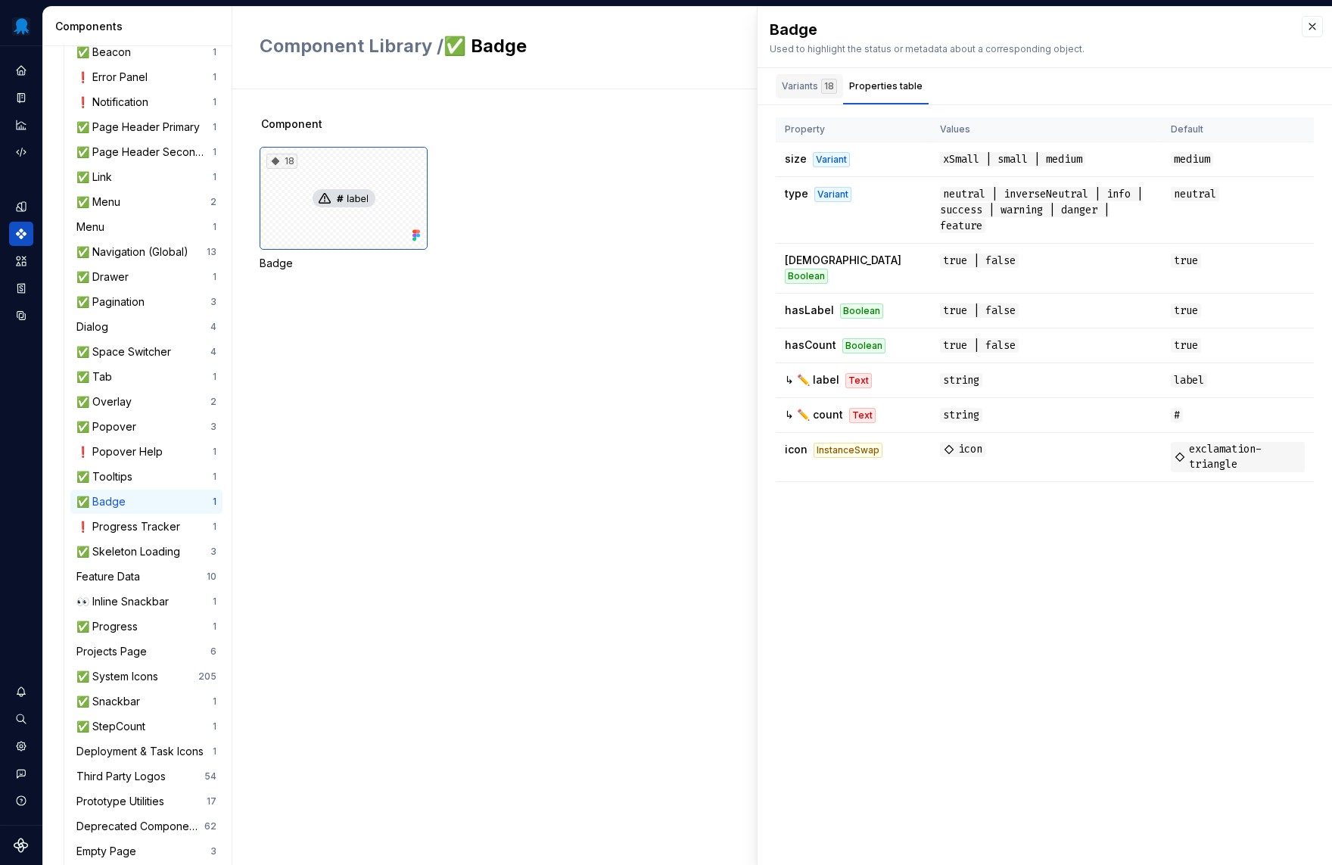
click at [787, 85] on div "Variants 18" at bounding box center [809, 86] width 55 height 15
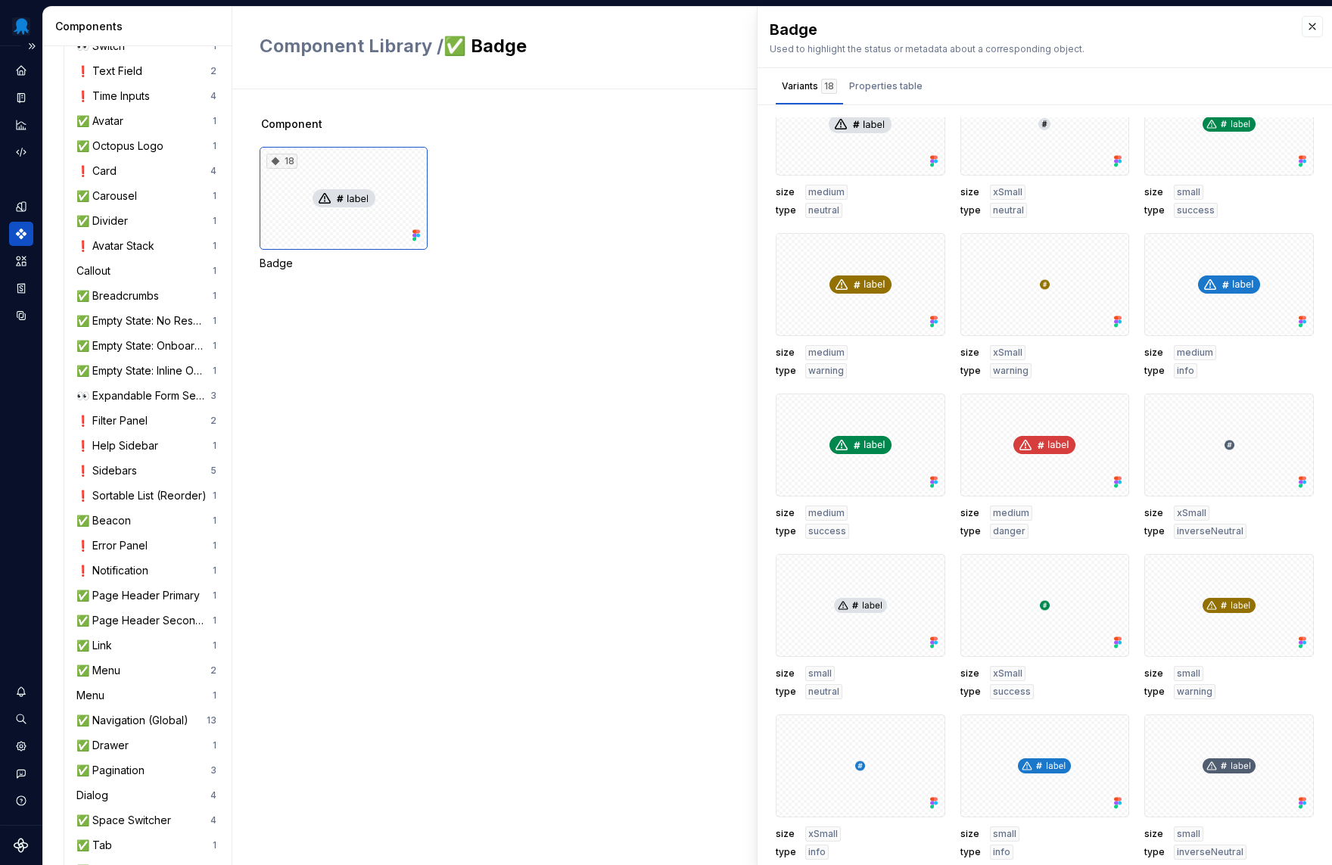
scroll to position [605, 0]
click at [17, 262] on icon "Assets" at bounding box center [21, 261] width 11 height 10
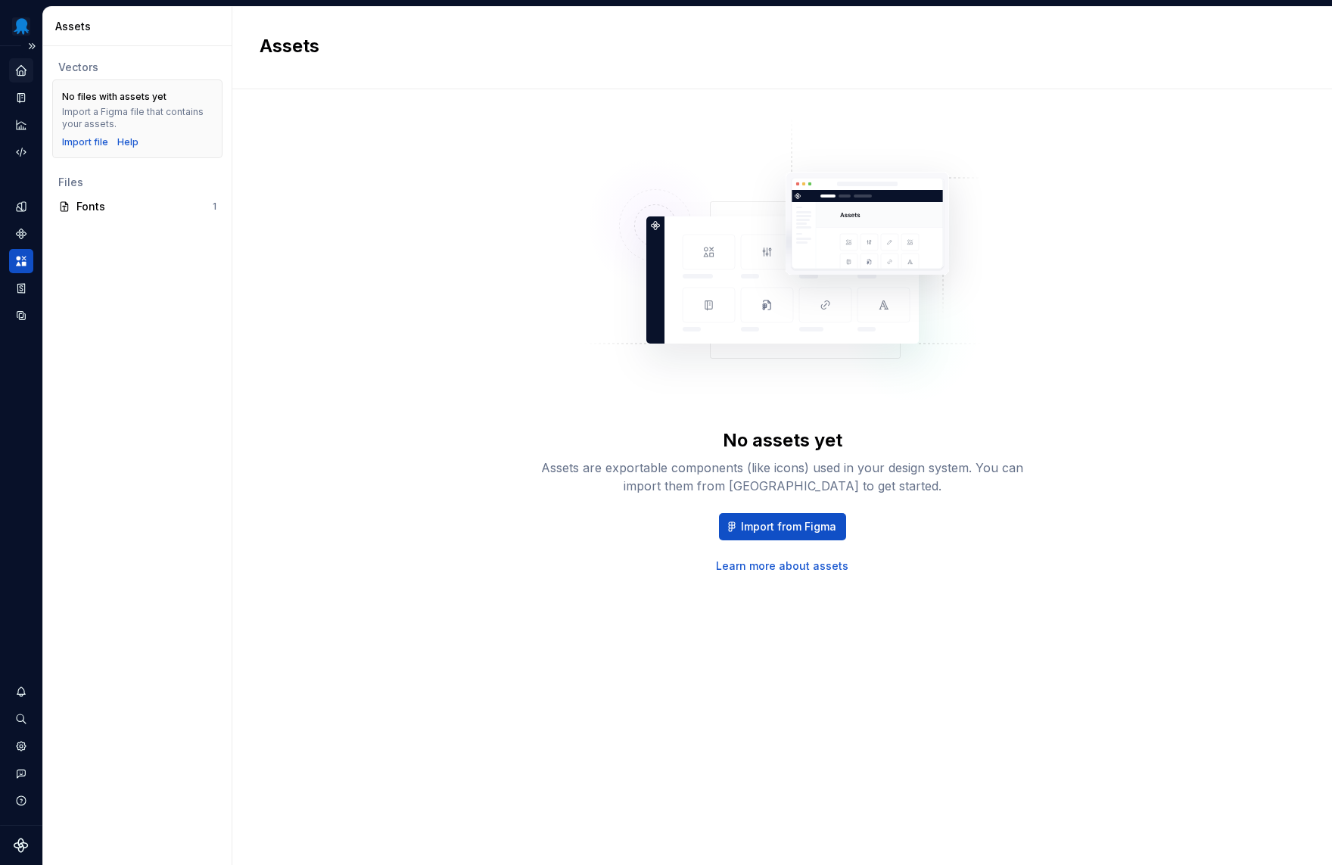
click at [22, 70] on icon "Home" at bounding box center [21, 70] width 10 height 10
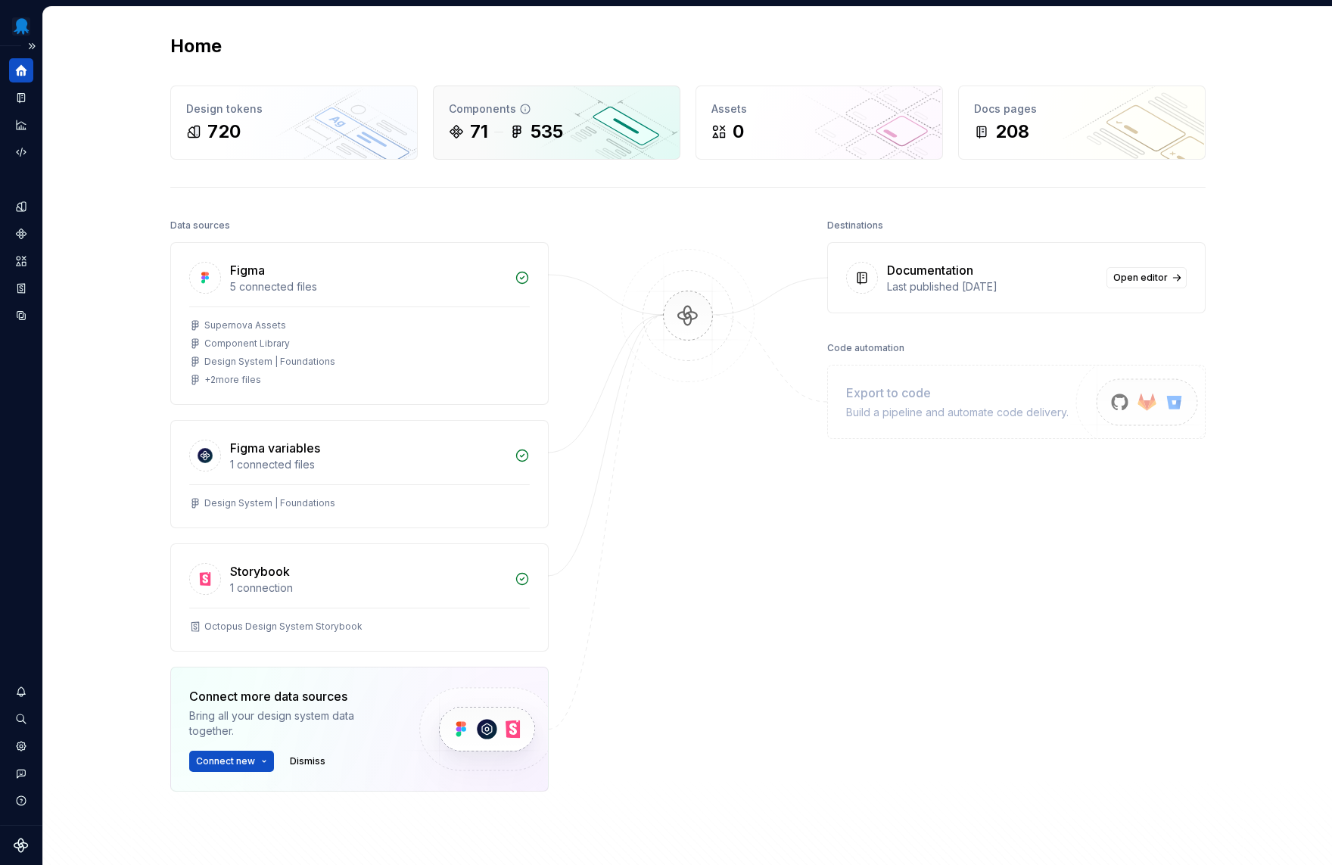
click at [522, 150] on div "Components 71 535" at bounding box center [557, 122] width 246 height 73
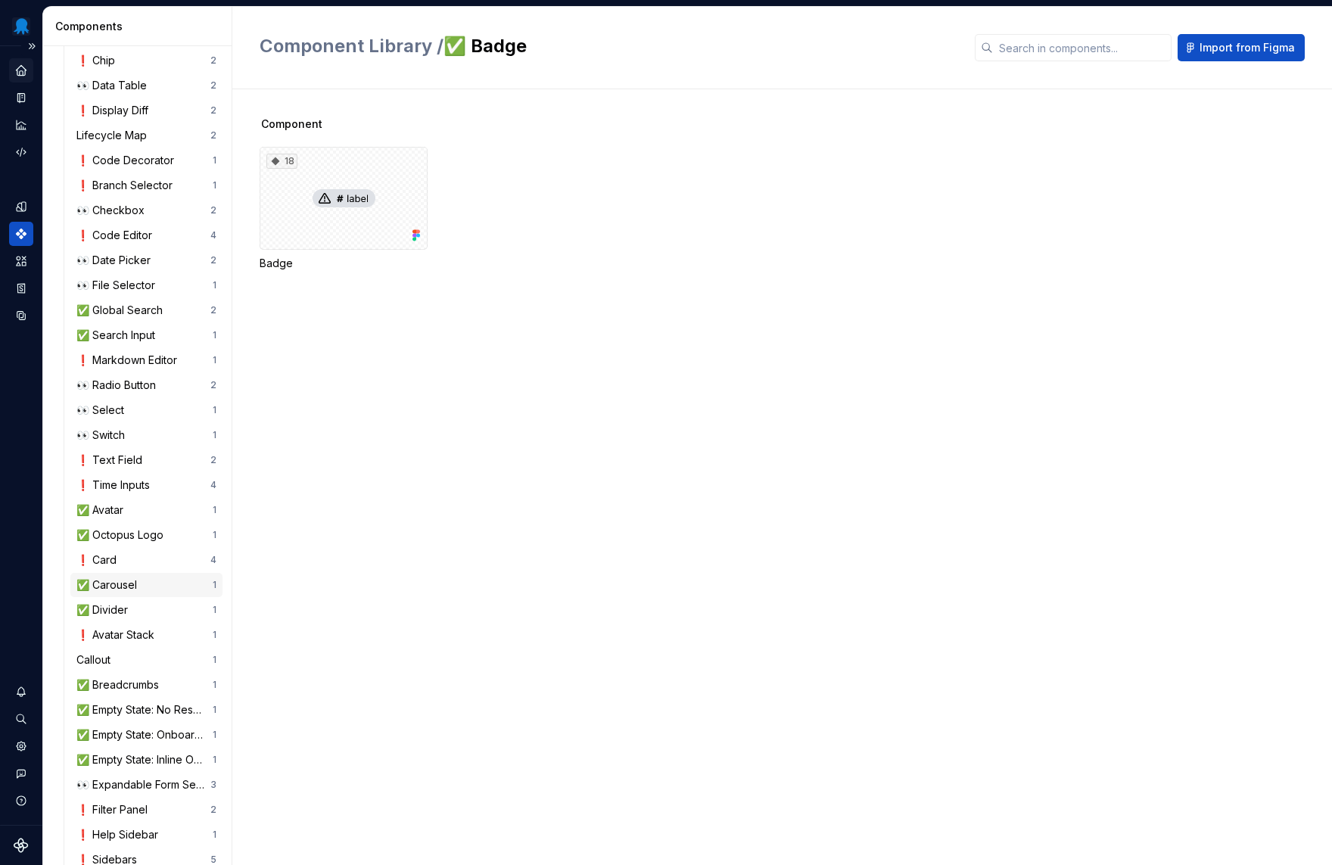
scroll to position [220, 0]
click at [24, 78] on div "Home" at bounding box center [21, 70] width 24 height 24
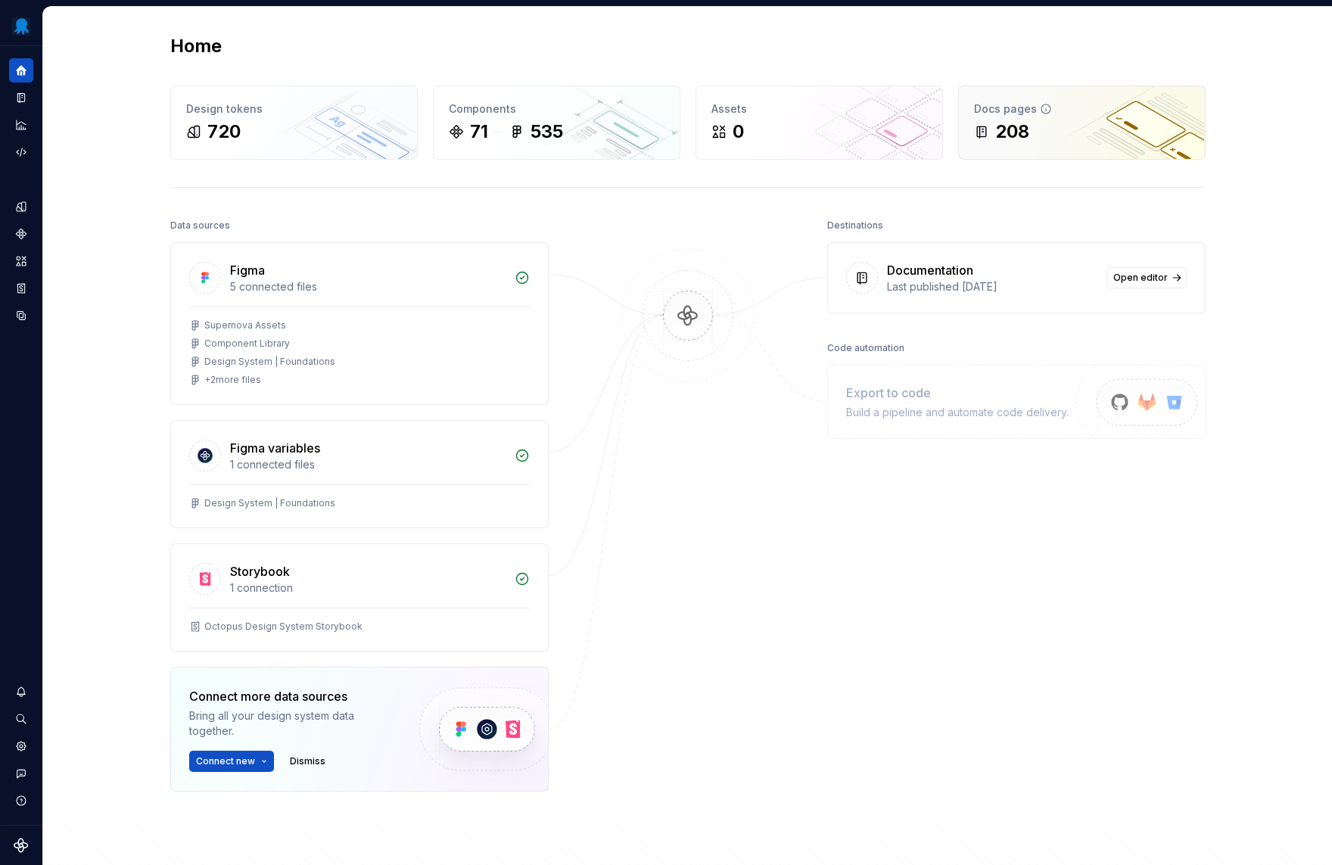
click at [1051, 94] on div "Docs pages 208" at bounding box center [1082, 122] width 246 height 73
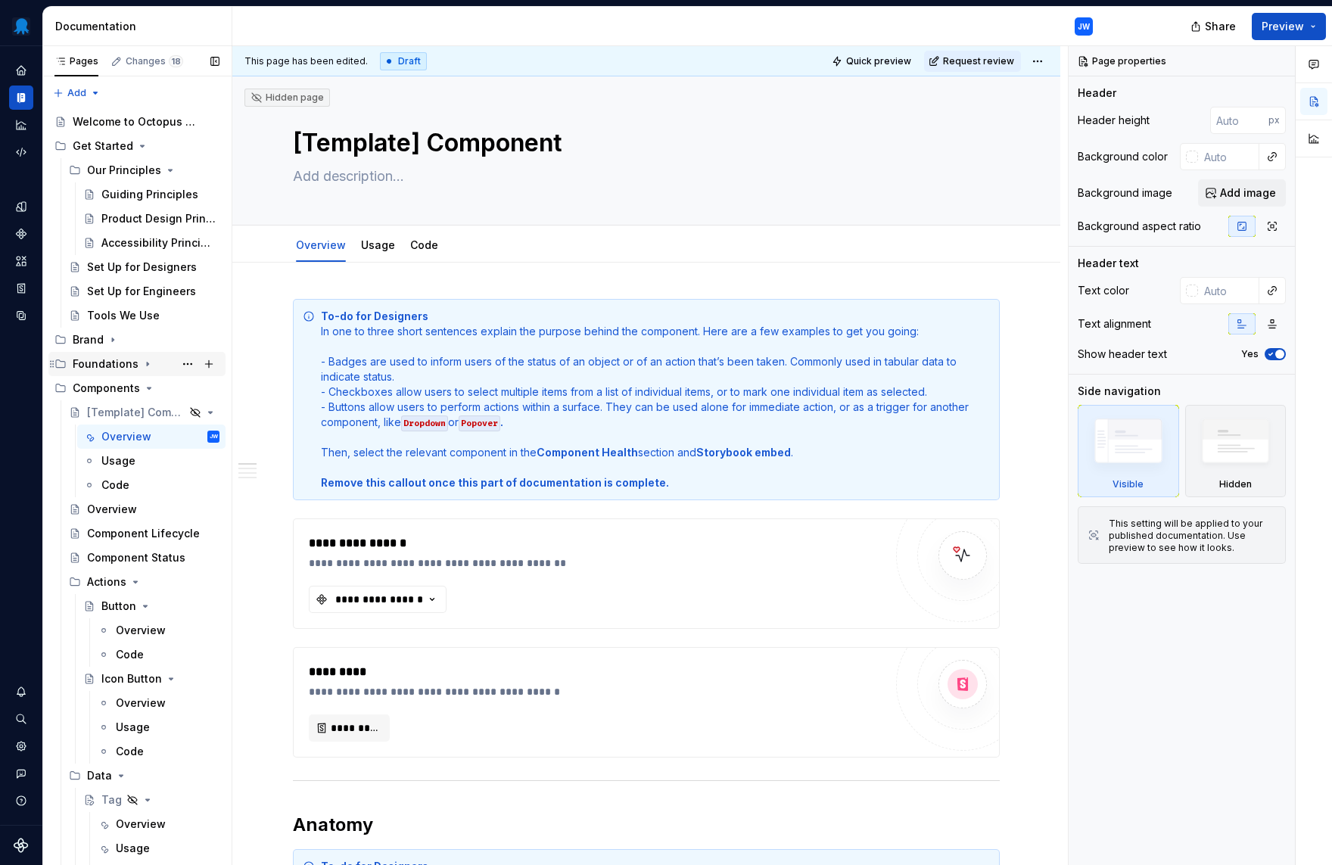
click at [142, 366] on icon "Page tree" at bounding box center [148, 364] width 12 height 12
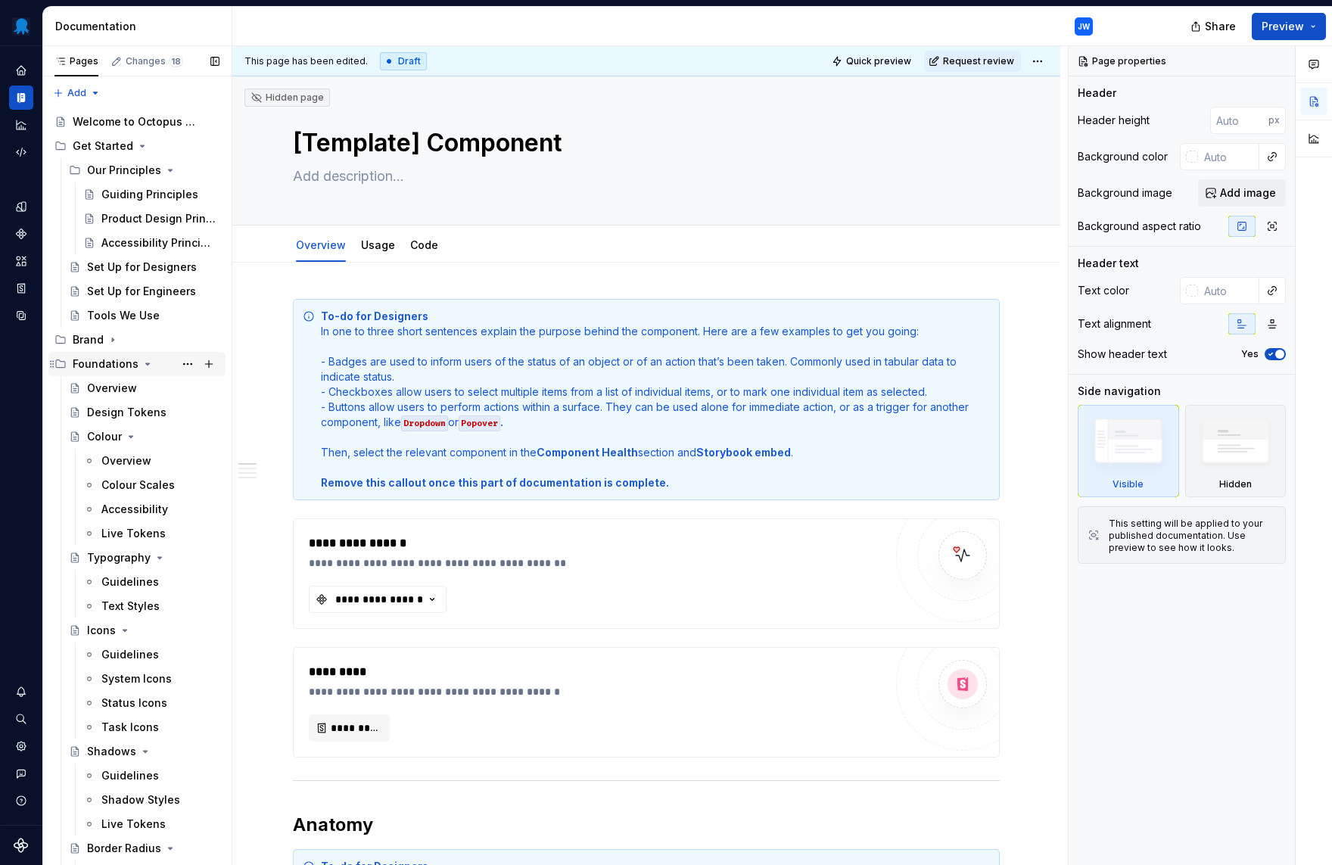
click at [142, 363] on icon "Page tree" at bounding box center [148, 364] width 12 height 12
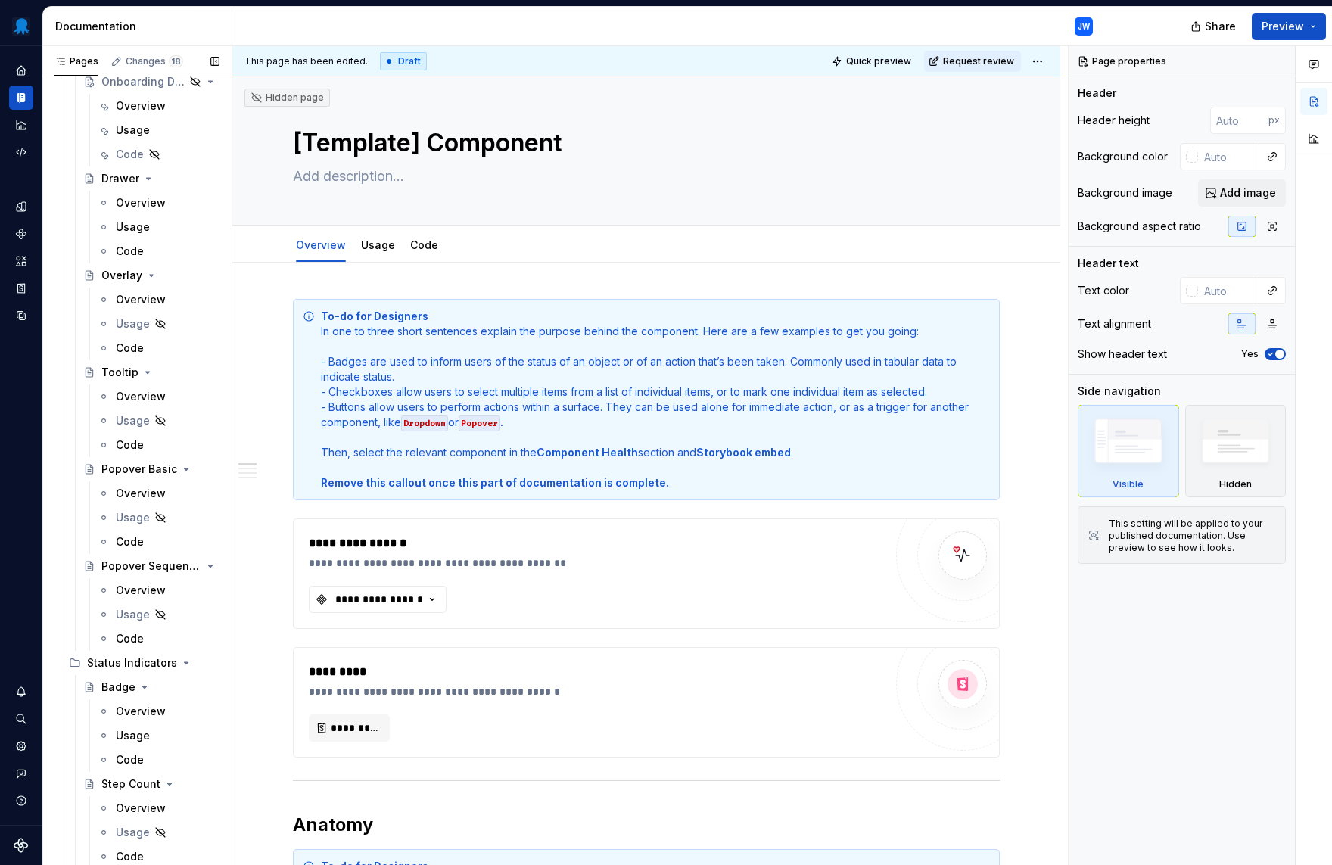
scroll to position [3151, 0]
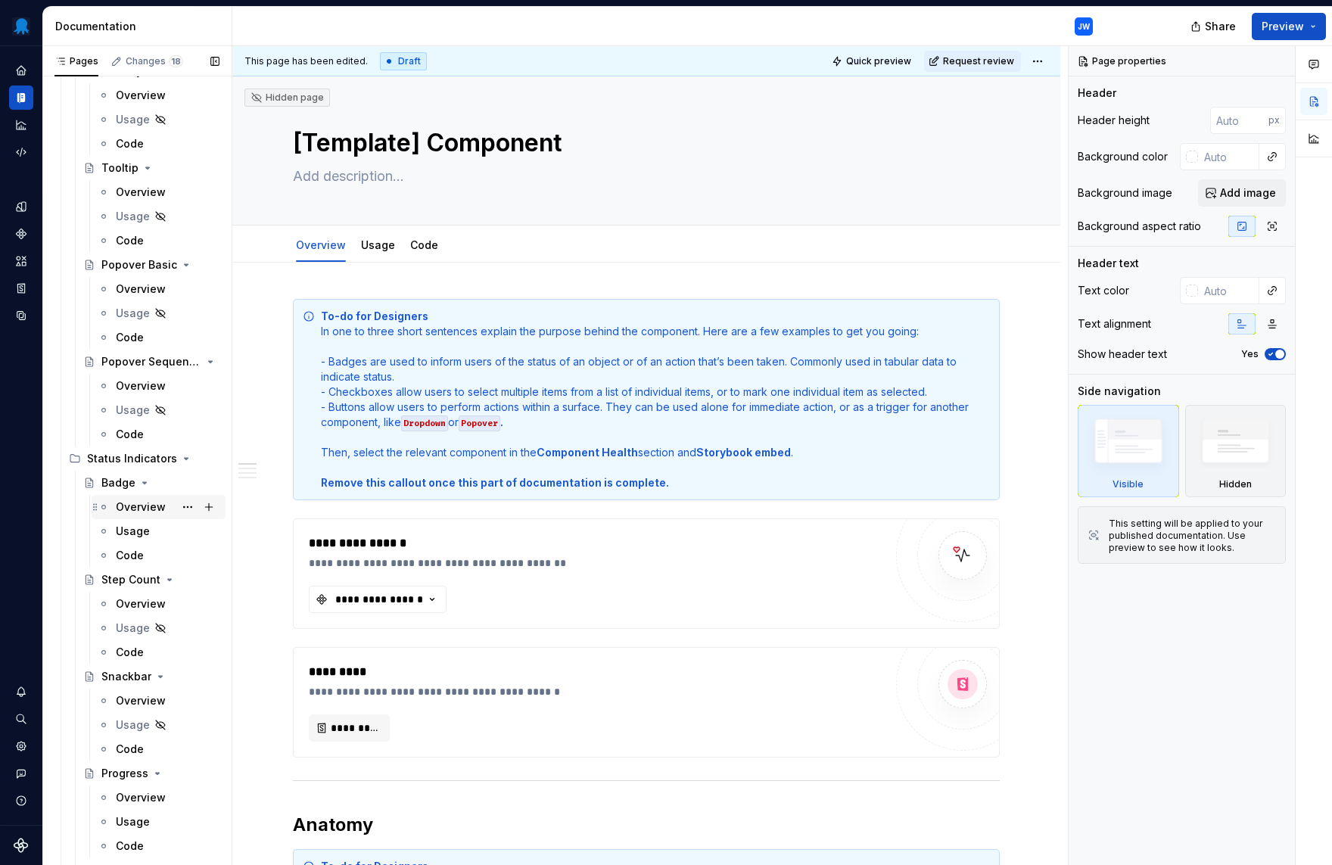
click at [120, 504] on div "Overview" at bounding box center [141, 507] width 50 height 15
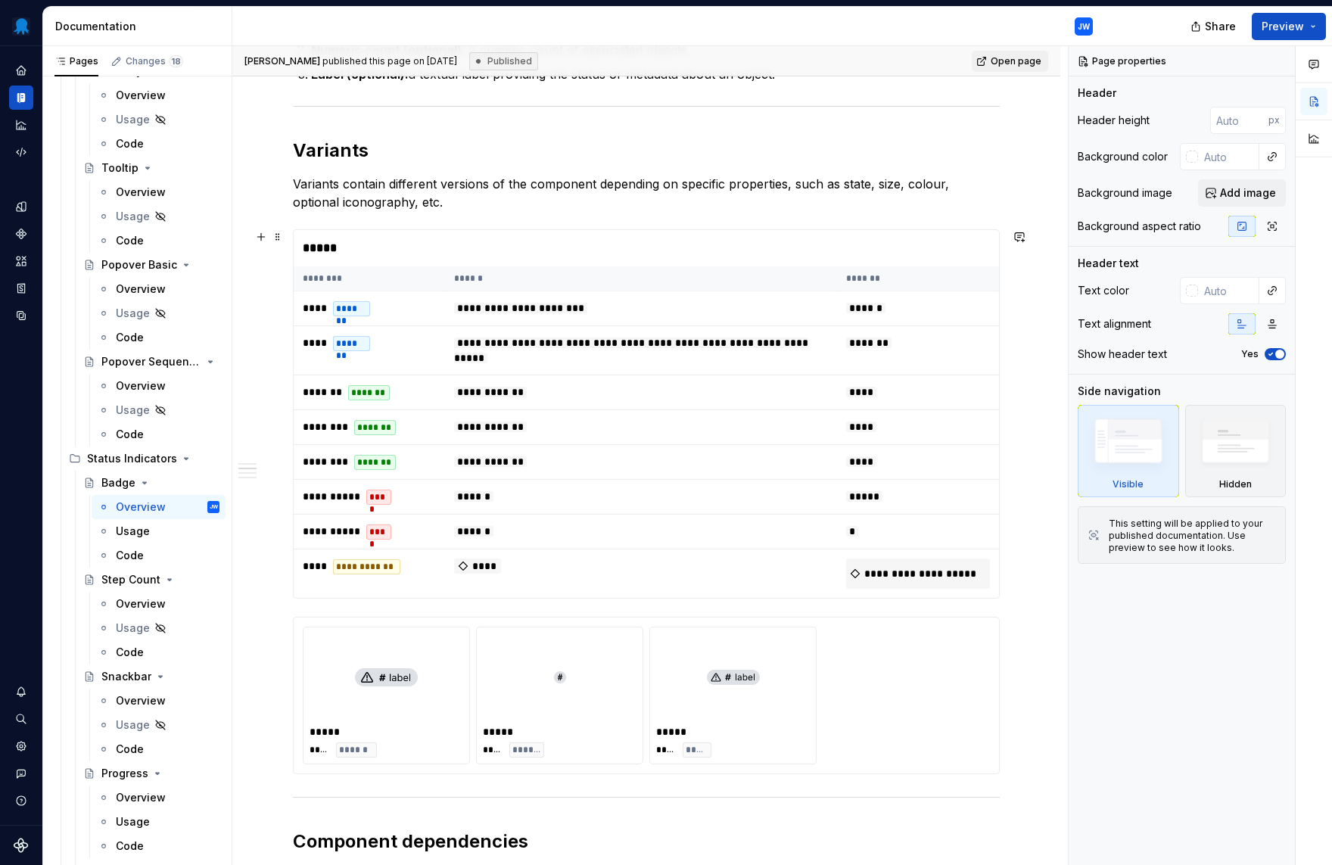
scroll to position [1385, 0]
click at [593, 353] on td "**********" at bounding box center [641, 349] width 392 height 49
type textarea "*"
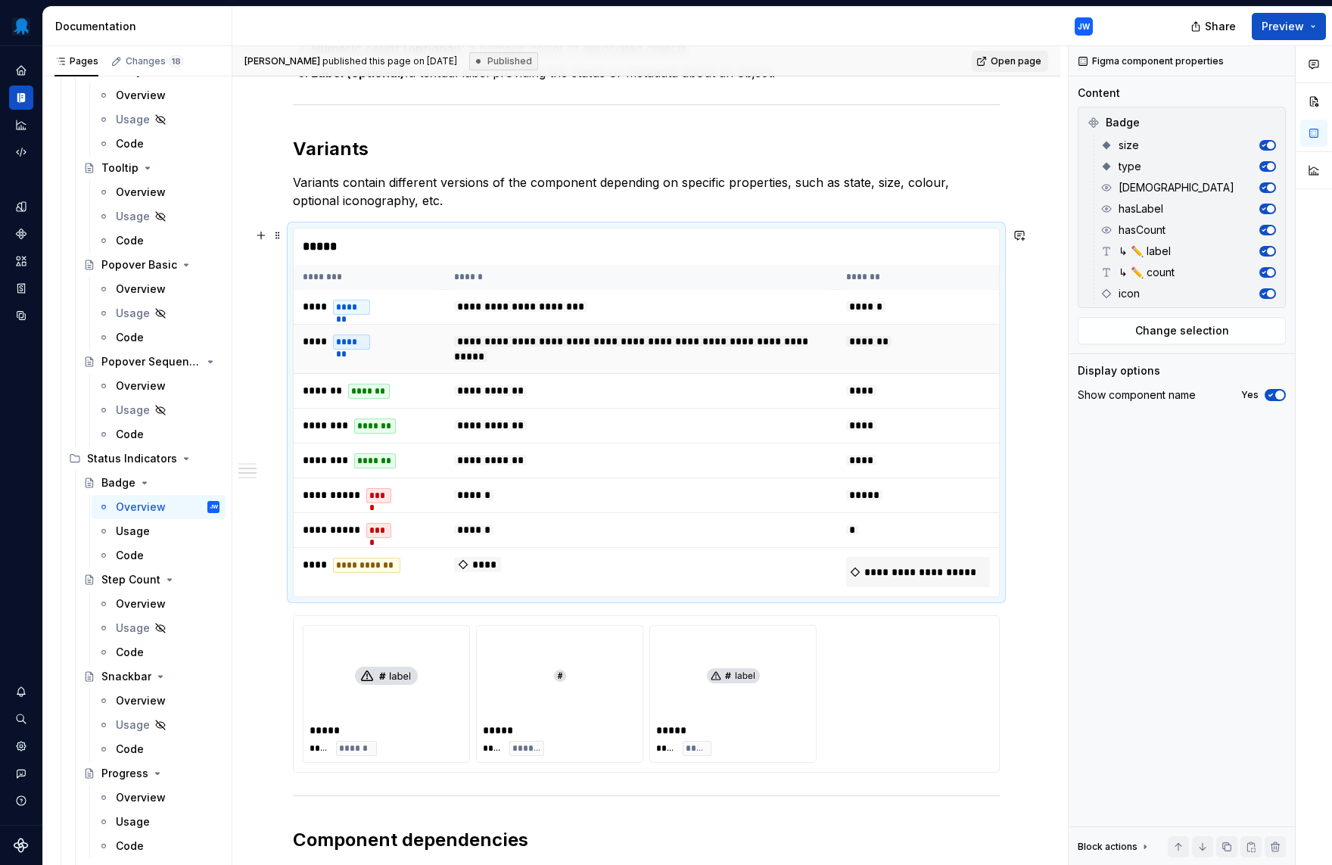
click at [525, 359] on span "**********" at bounding box center [631, 349] width 354 height 26
click at [558, 349] on td "**********" at bounding box center [641, 349] width 392 height 49
